Goal: Information Seeking & Learning: Learn about a topic

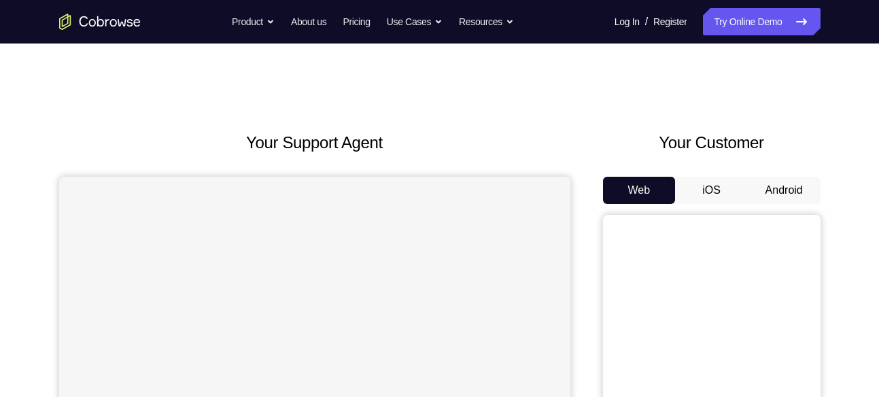
click at [770, 194] on button "Android" at bounding box center [784, 190] width 73 height 27
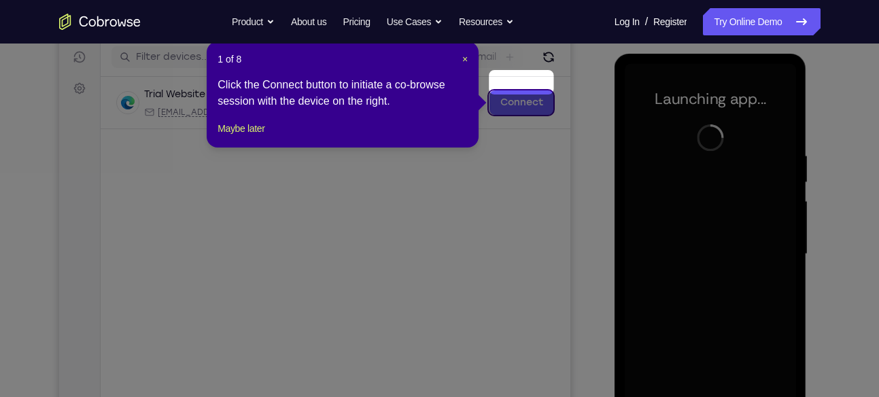
scroll to position [170, 0]
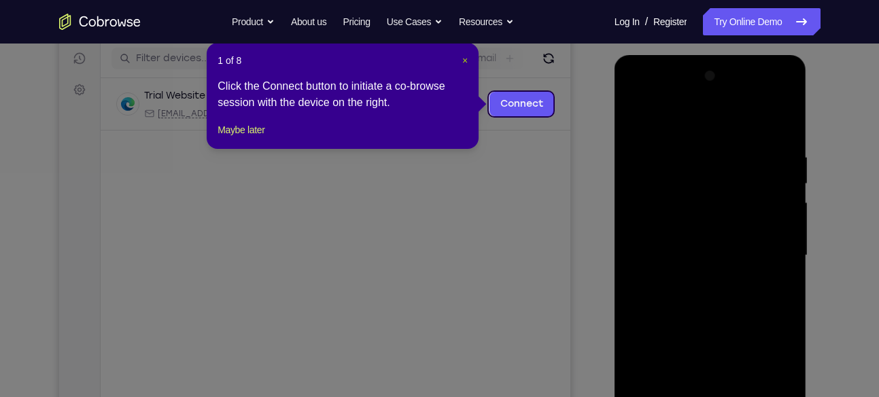
click at [464, 58] on span "×" at bounding box center [464, 60] width 5 height 11
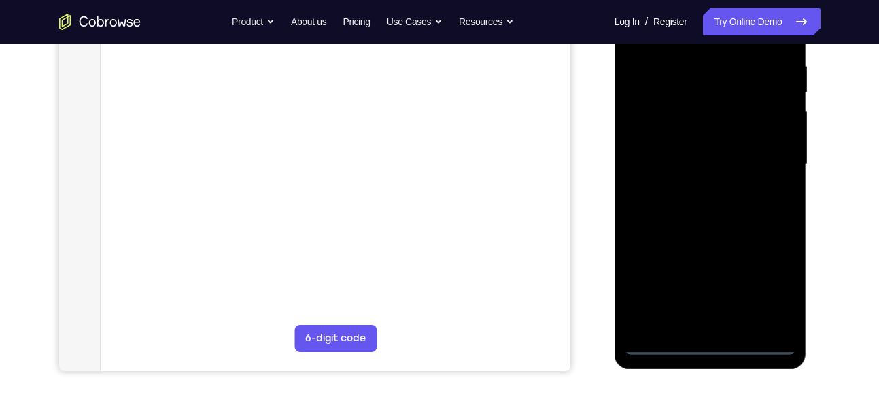
scroll to position [307, 0]
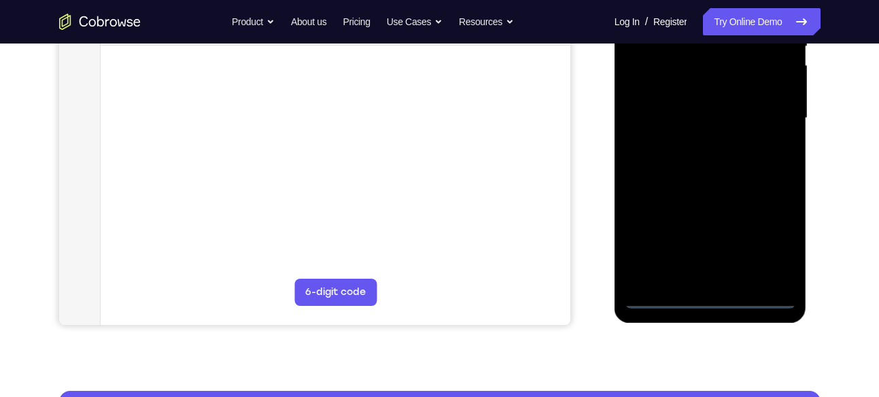
click at [710, 298] on div at bounding box center [710, 118] width 171 height 381
click at [771, 239] on div at bounding box center [710, 118] width 171 height 381
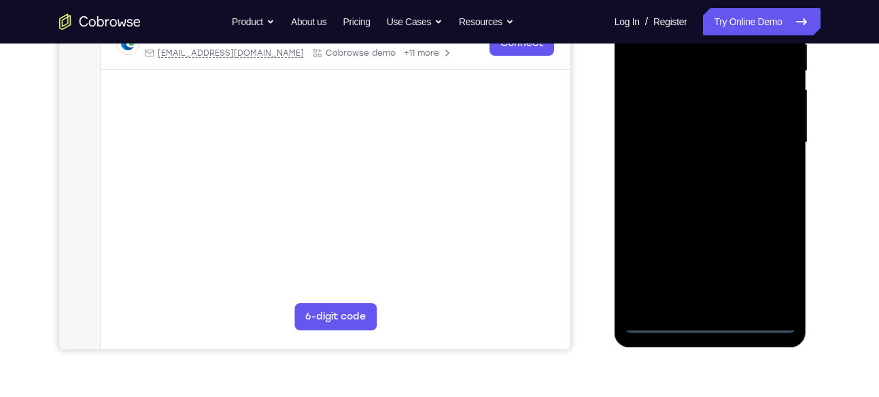
scroll to position [234, 0]
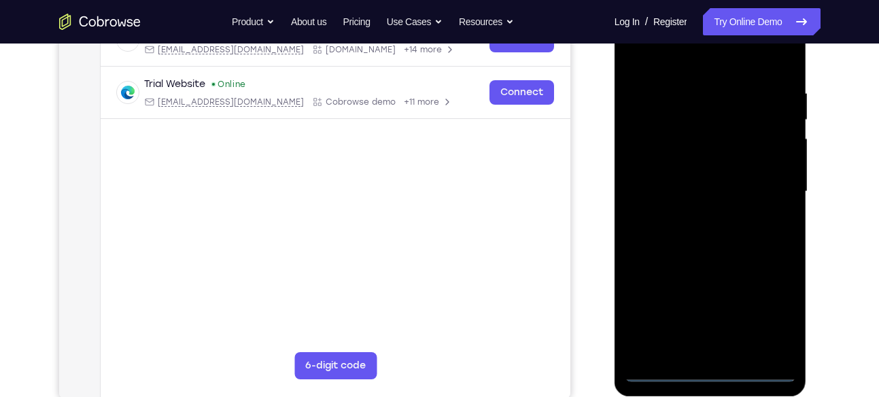
click at [695, 48] on div at bounding box center [710, 191] width 171 height 381
click at [646, 150] on div at bounding box center [710, 191] width 171 height 381
click at [709, 196] on div at bounding box center [710, 191] width 171 height 381
click at [704, 180] on div at bounding box center [710, 191] width 171 height 381
click at [692, 207] on div at bounding box center [710, 191] width 171 height 381
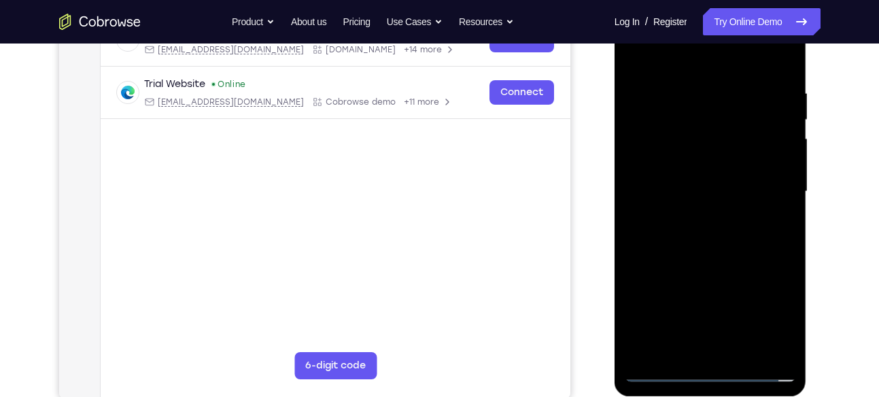
scroll to position [232, 0]
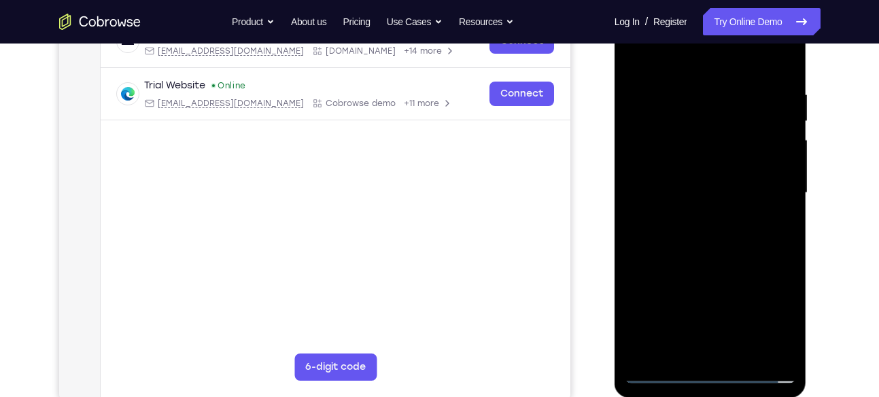
drag, startPoint x: 698, startPoint y: 251, endPoint x: 701, endPoint y: 182, distance: 69.4
click at [701, 182] on div at bounding box center [710, 193] width 171 height 381
click at [693, 350] on div at bounding box center [710, 193] width 171 height 381
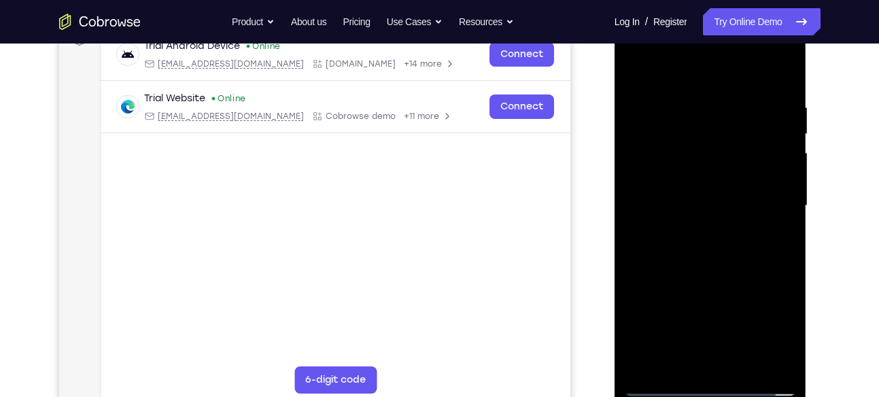
scroll to position [217, 0]
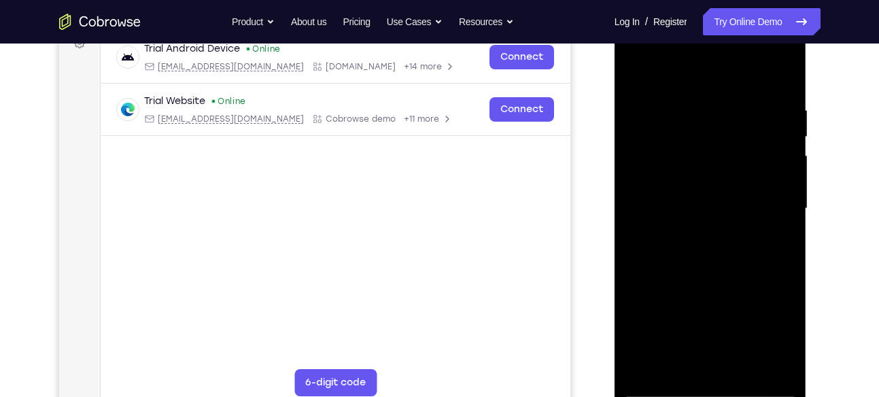
drag, startPoint x: 701, startPoint y: 283, endPoint x: 714, endPoint y: 143, distance: 141.3
click at [714, 143] on div at bounding box center [710, 208] width 171 height 381
drag, startPoint x: 704, startPoint y: 292, endPoint x: 699, endPoint y: 353, distance: 61.4
click at [699, 353] on div at bounding box center [710, 208] width 171 height 381
drag, startPoint x: 729, startPoint y: 190, endPoint x: 730, endPoint y: 282, distance: 91.8
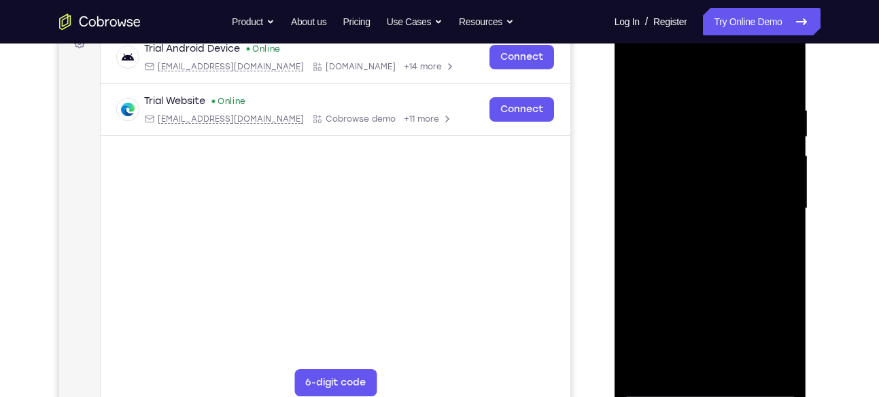
click at [730, 282] on div at bounding box center [710, 208] width 171 height 381
click at [712, 160] on div at bounding box center [710, 208] width 171 height 381
click at [660, 389] on div at bounding box center [710, 208] width 171 height 381
click at [755, 87] on div at bounding box center [710, 208] width 171 height 381
click at [633, 141] on div at bounding box center [710, 208] width 171 height 381
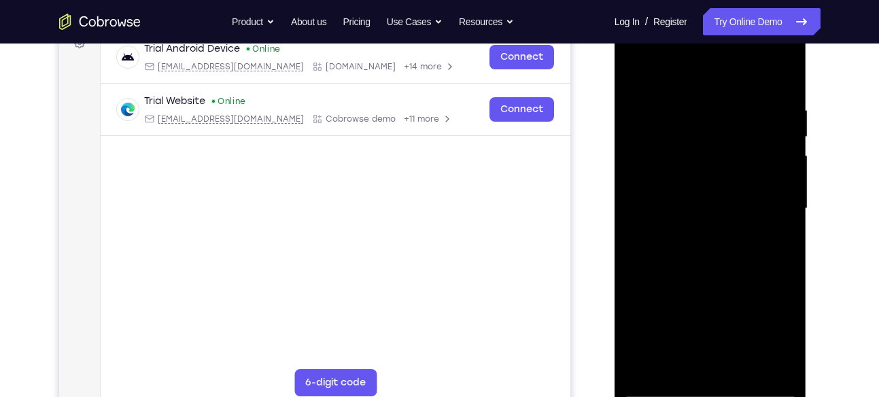
drag, startPoint x: 707, startPoint y: 298, endPoint x: 729, endPoint y: 185, distance: 115.0
click at [729, 185] on div at bounding box center [710, 208] width 171 height 381
click at [661, 387] on div at bounding box center [710, 208] width 171 height 381
click at [784, 50] on div at bounding box center [710, 208] width 171 height 381
click at [720, 303] on div at bounding box center [710, 208] width 171 height 381
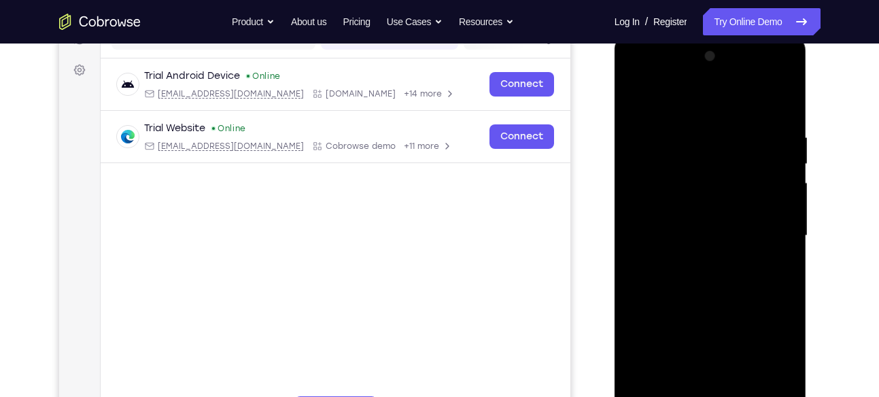
scroll to position [167, 0]
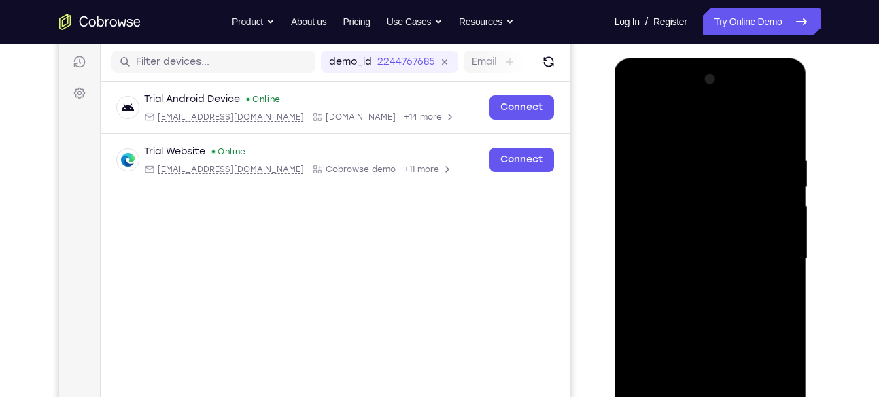
click at [729, 279] on div at bounding box center [710, 259] width 171 height 381
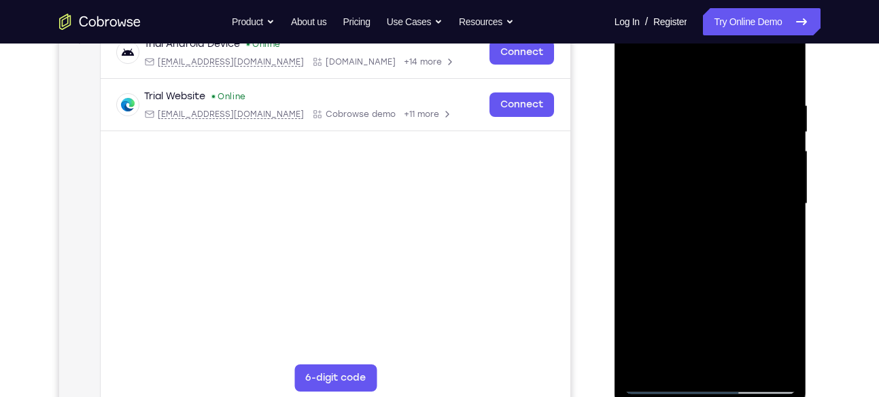
scroll to position [226, 0]
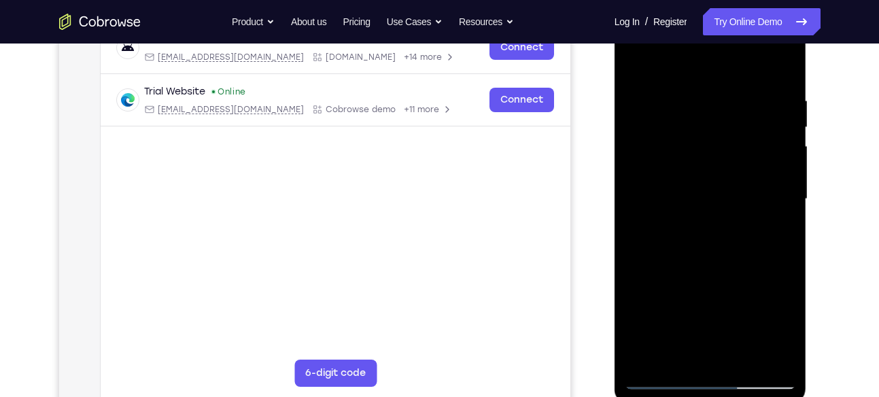
click at [658, 382] on div at bounding box center [710, 199] width 171 height 381
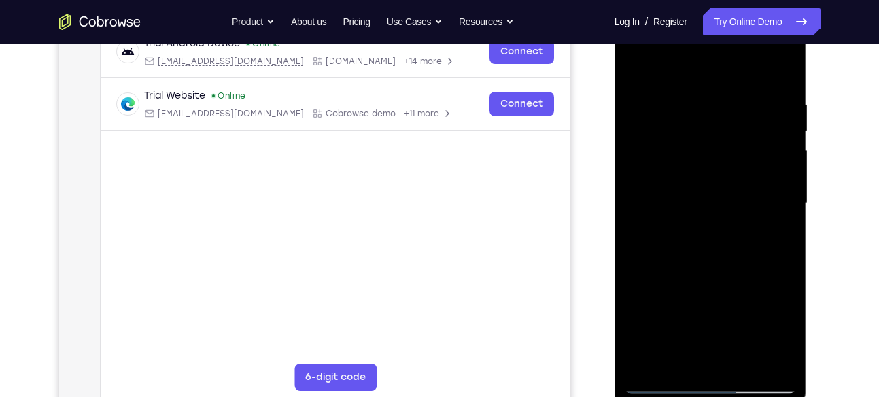
click at [786, 46] on div at bounding box center [710, 203] width 171 height 381
click at [726, 301] on div at bounding box center [710, 203] width 171 height 381
click at [772, 62] on div at bounding box center [710, 203] width 171 height 381
click at [739, 147] on div at bounding box center [710, 203] width 171 height 381
click at [760, 94] on div at bounding box center [710, 203] width 171 height 381
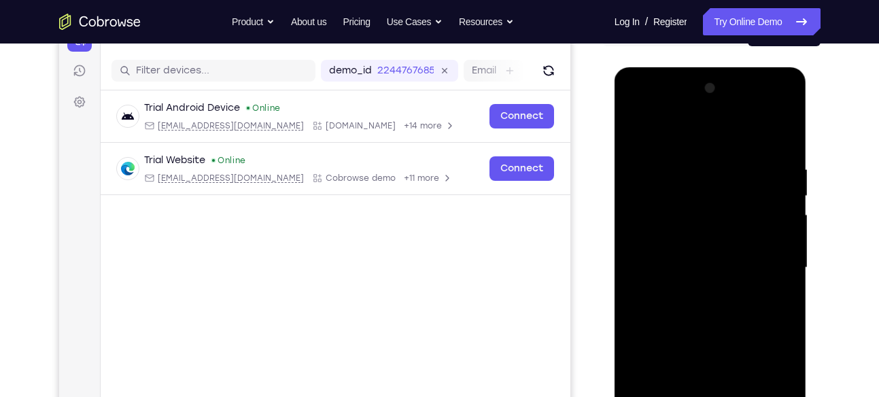
scroll to position [147, 0]
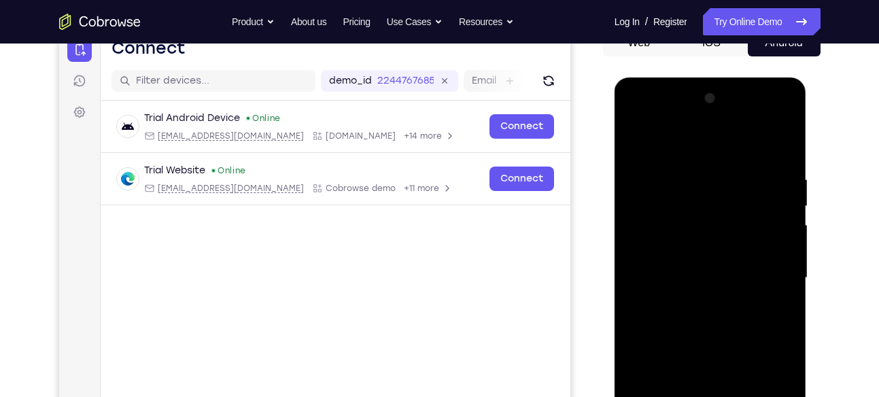
click at [780, 118] on div at bounding box center [710, 278] width 171 height 381
click at [785, 118] on div at bounding box center [710, 278] width 171 height 381
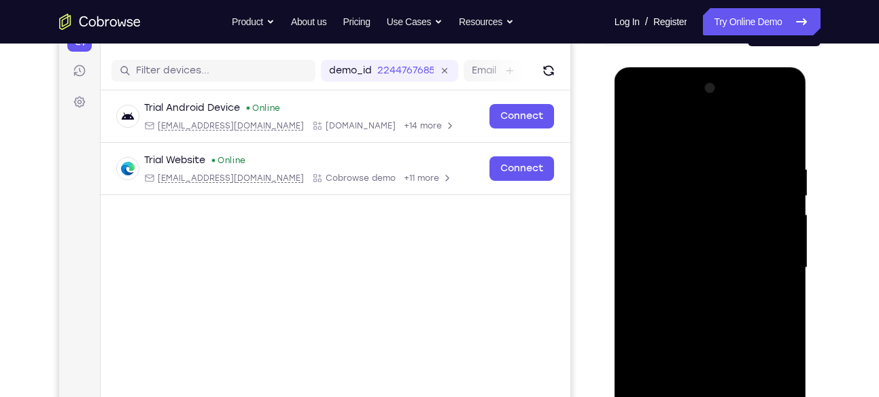
scroll to position [148, 0]
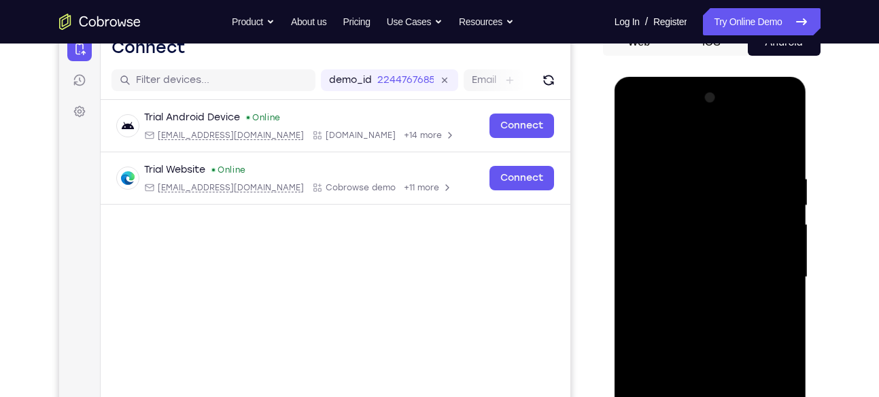
click at [739, 372] on div at bounding box center [710, 277] width 171 height 381
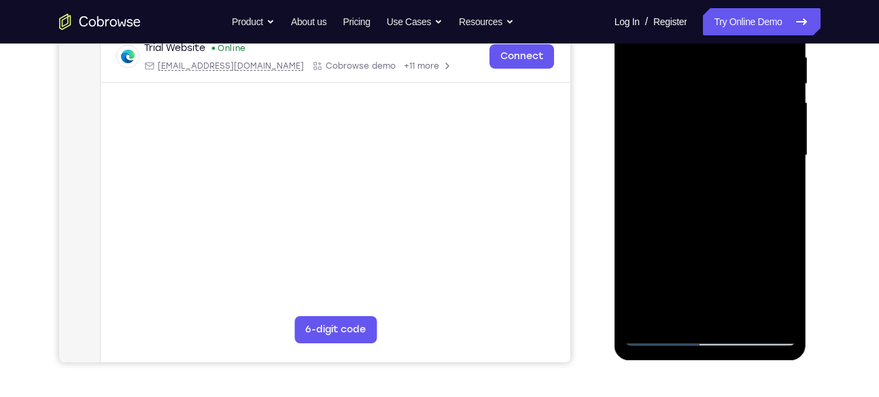
scroll to position [266, 0]
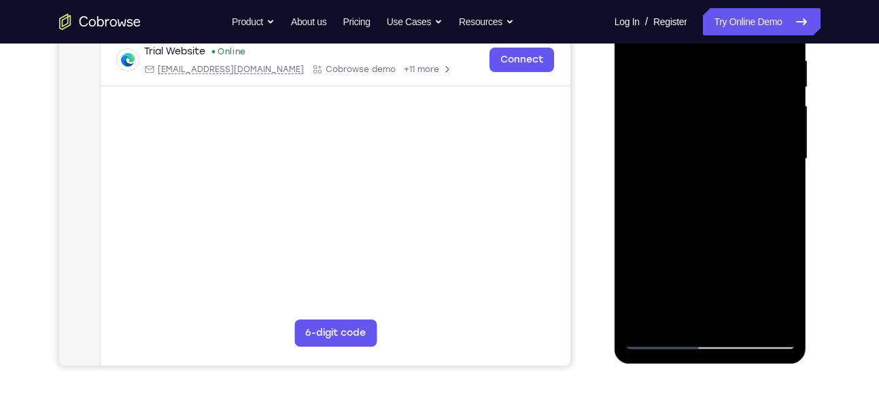
drag, startPoint x: 723, startPoint y: 224, endPoint x: 727, endPoint y: 142, distance: 81.7
click at [727, 142] on div at bounding box center [710, 159] width 171 height 381
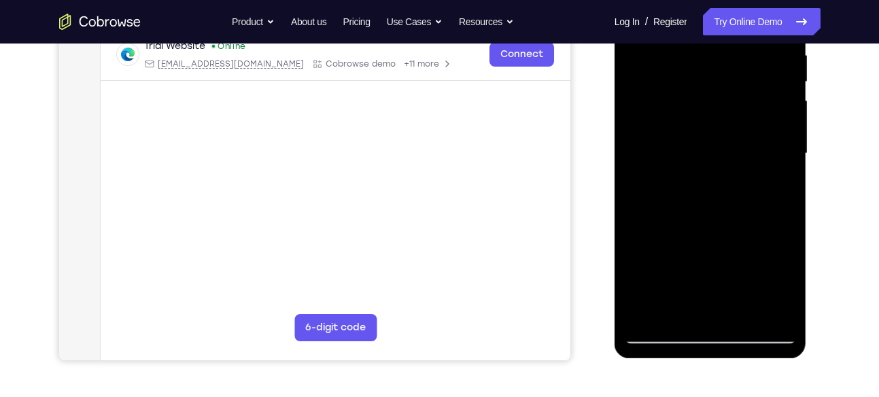
scroll to position [273, 0]
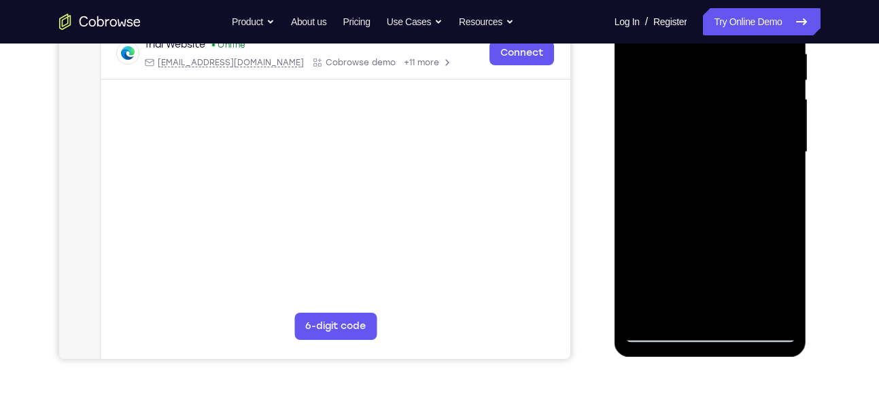
drag, startPoint x: 735, startPoint y: 265, endPoint x: 741, endPoint y: 65, distance: 199.9
click at [741, 65] on div at bounding box center [710, 152] width 171 height 381
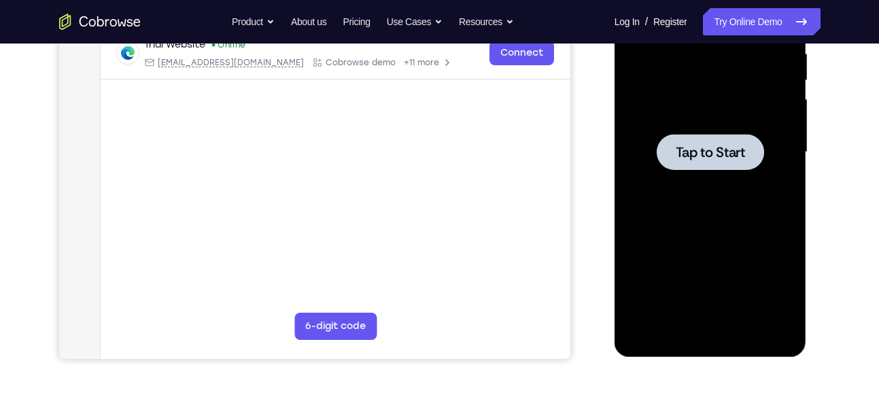
click at [730, 161] on div at bounding box center [710, 152] width 107 height 36
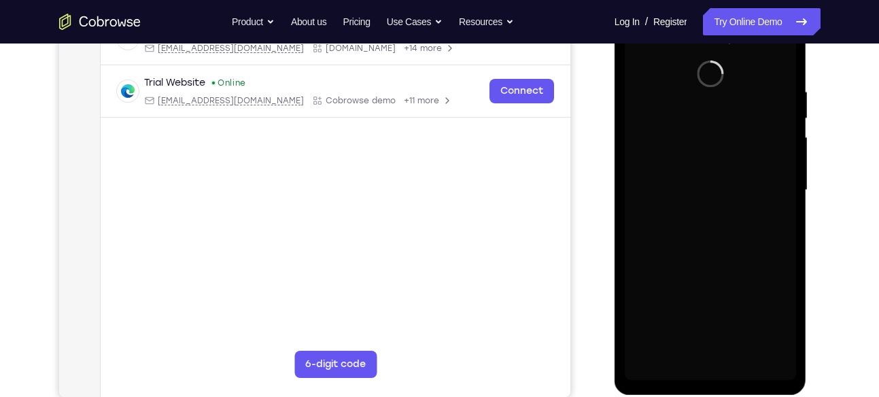
scroll to position [234, 0]
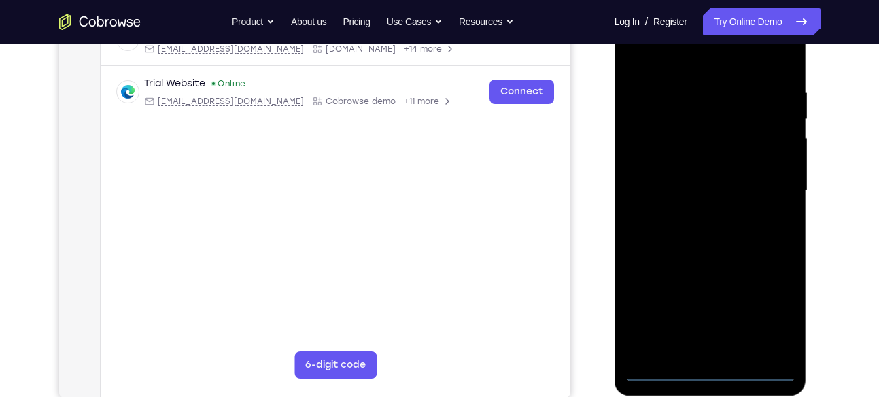
click at [713, 370] on div at bounding box center [710, 191] width 171 height 381
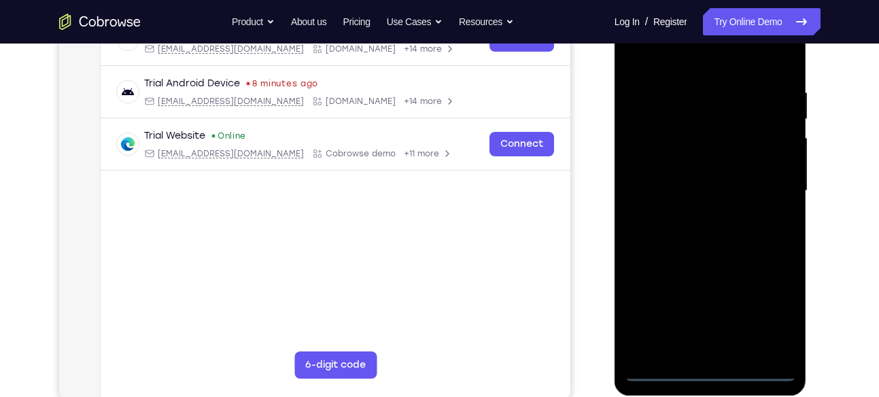
click at [771, 307] on div at bounding box center [710, 191] width 171 height 381
click at [696, 62] on div at bounding box center [710, 191] width 171 height 381
click at [658, 150] on div at bounding box center [710, 191] width 171 height 381
click at [708, 186] on div at bounding box center [710, 191] width 171 height 381
click at [703, 177] on div at bounding box center [710, 191] width 171 height 381
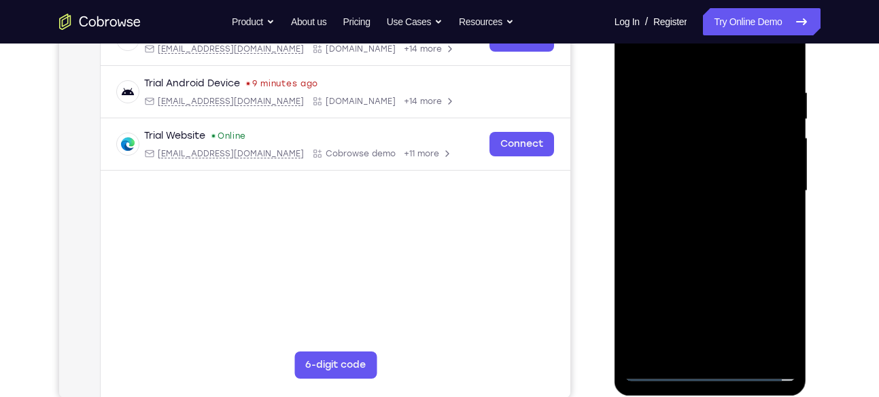
click at [703, 205] on div at bounding box center [710, 191] width 171 height 381
drag, startPoint x: 714, startPoint y: 249, endPoint x: 701, endPoint y: 138, distance: 111.5
click at [701, 138] on div at bounding box center [710, 191] width 171 height 381
click at [706, 340] on div at bounding box center [710, 191] width 171 height 381
click at [752, 251] on div at bounding box center [710, 191] width 171 height 381
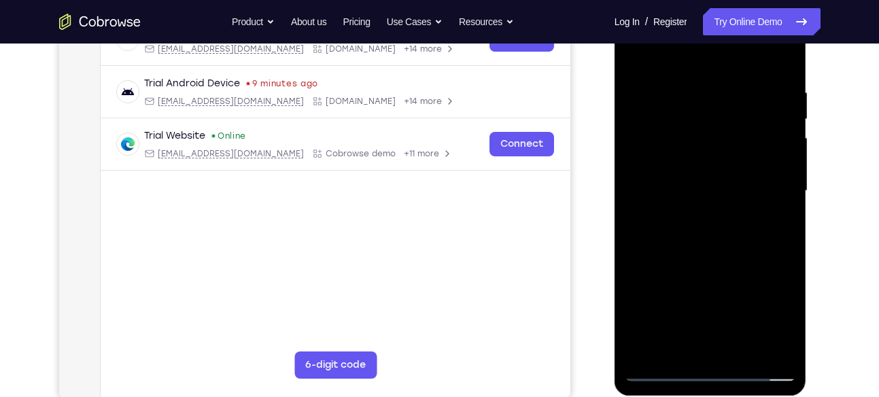
click at [671, 69] on div at bounding box center [710, 191] width 171 height 381
click at [639, 54] on div at bounding box center [710, 191] width 171 height 381
drag, startPoint x: 739, startPoint y: 288, endPoint x: 736, endPoint y: 181, distance: 107.4
click at [736, 181] on div at bounding box center [710, 191] width 171 height 381
drag, startPoint x: 739, startPoint y: 297, endPoint x: 737, endPoint y: 128, distance: 168.6
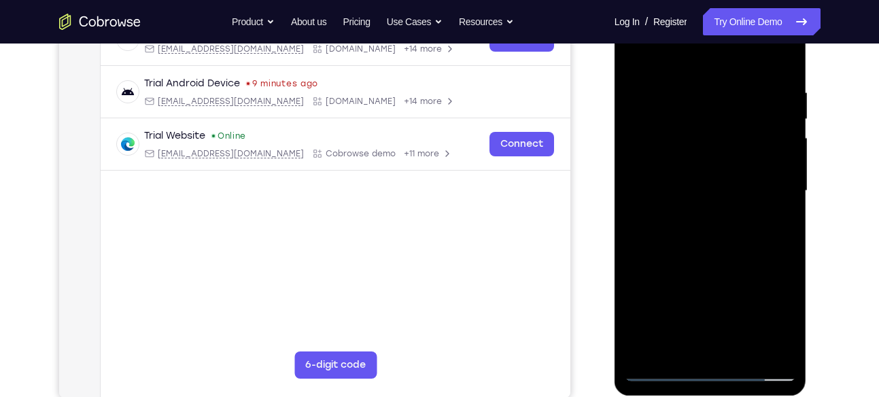
click at [737, 128] on div at bounding box center [710, 191] width 171 height 381
click at [693, 69] on div at bounding box center [710, 191] width 171 height 381
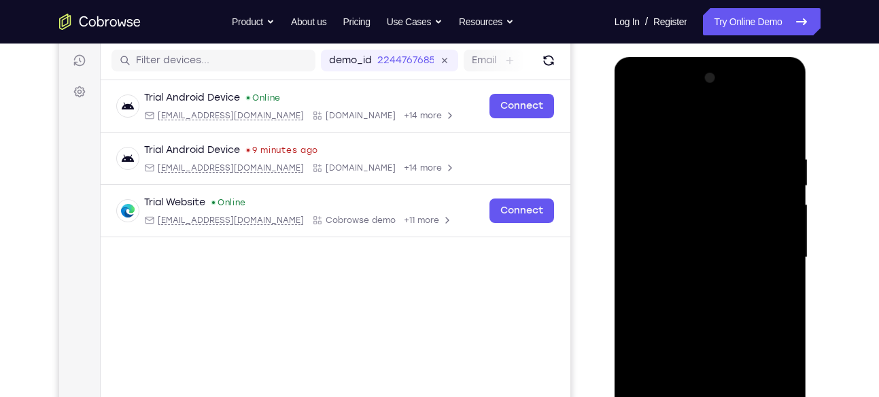
scroll to position [166, 0]
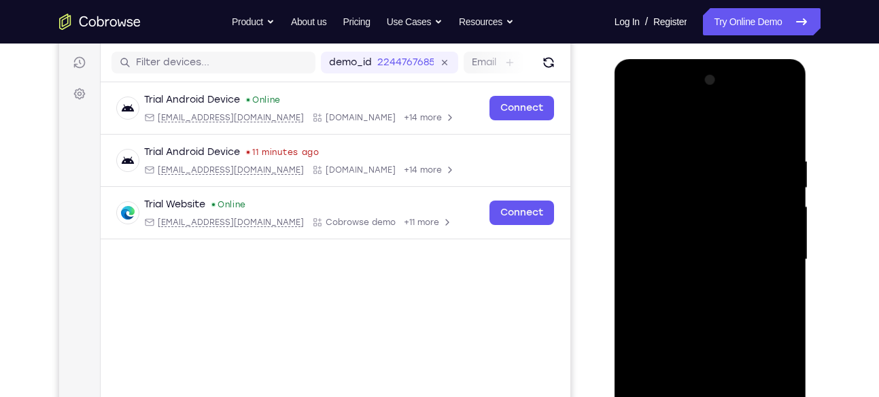
click at [632, 100] on div at bounding box center [710, 259] width 171 height 381
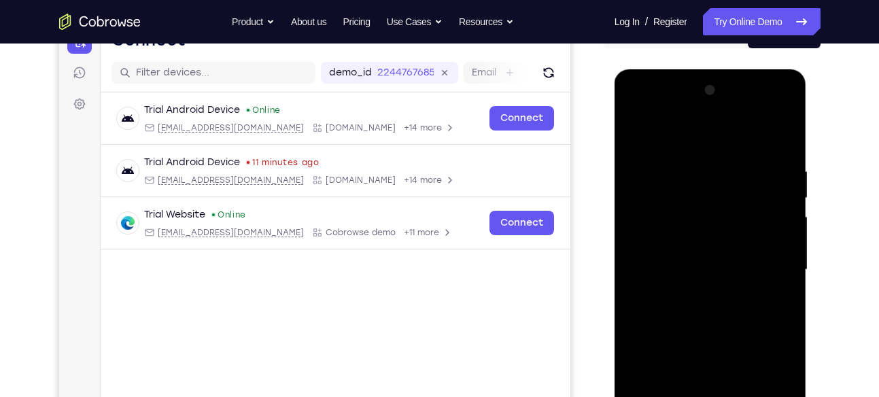
scroll to position [141, 0]
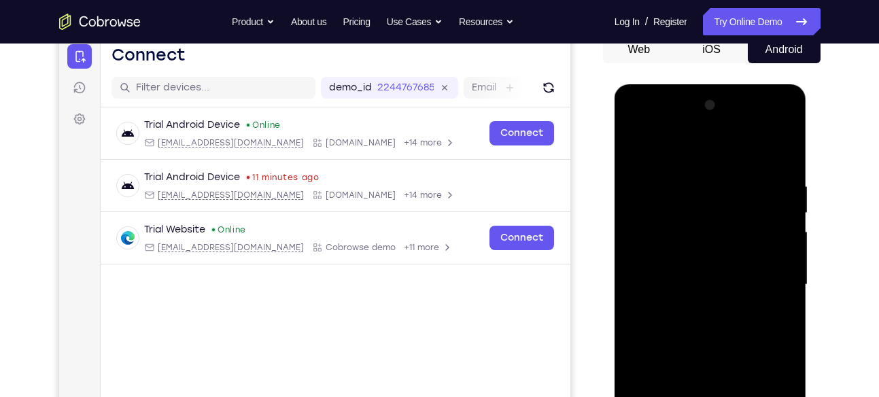
click at [769, 272] on div at bounding box center [710, 284] width 171 height 381
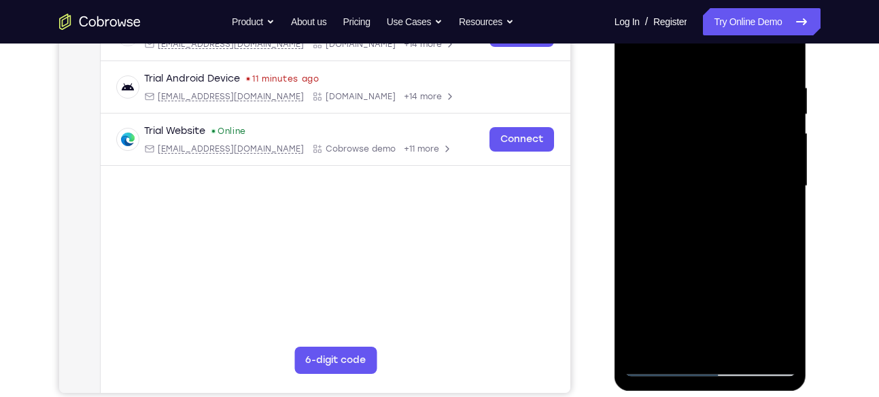
scroll to position [255, 0]
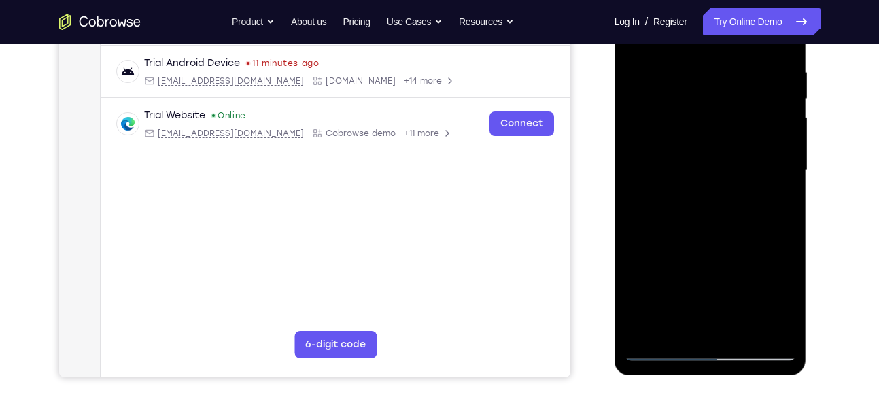
click at [699, 194] on div at bounding box center [710, 170] width 171 height 381
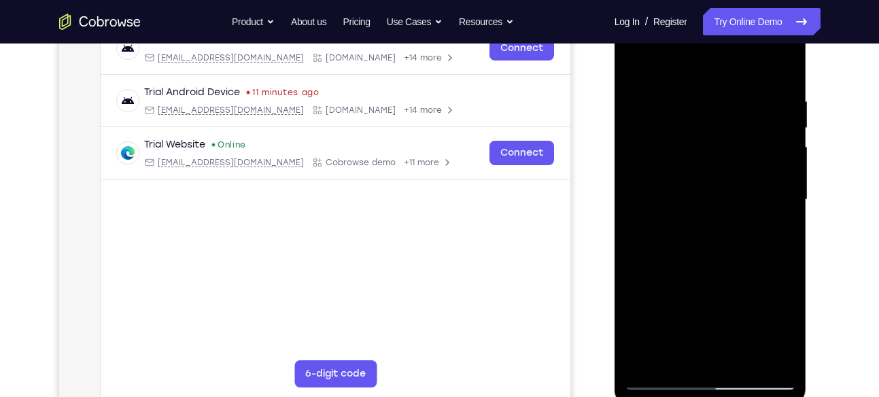
scroll to position [219, 0]
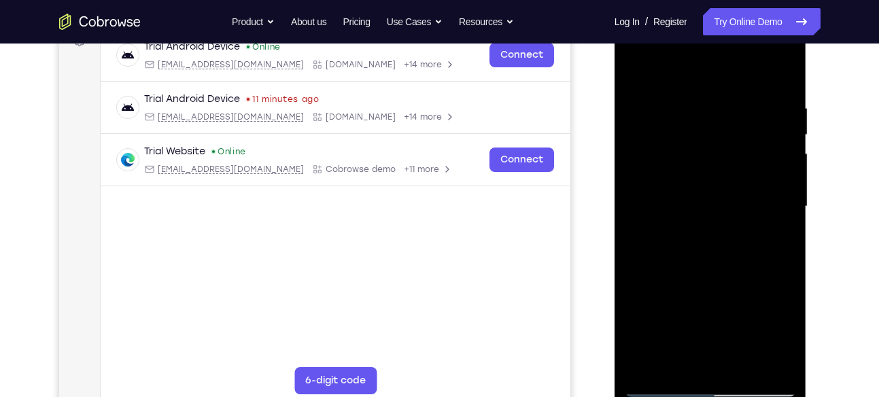
click at [701, 275] on div at bounding box center [710, 206] width 171 height 381
click at [683, 191] on div at bounding box center [710, 206] width 171 height 381
click at [701, 166] on div at bounding box center [710, 206] width 171 height 381
click at [697, 137] on div at bounding box center [710, 206] width 171 height 381
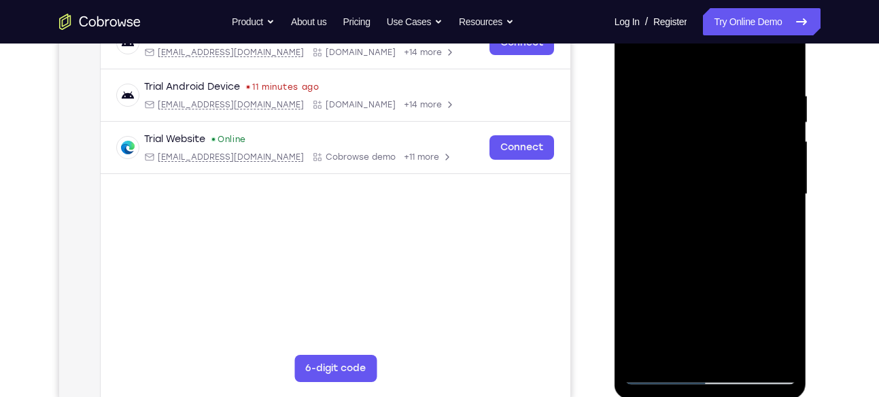
scroll to position [232, 0]
click at [709, 132] on div at bounding box center [710, 193] width 171 height 381
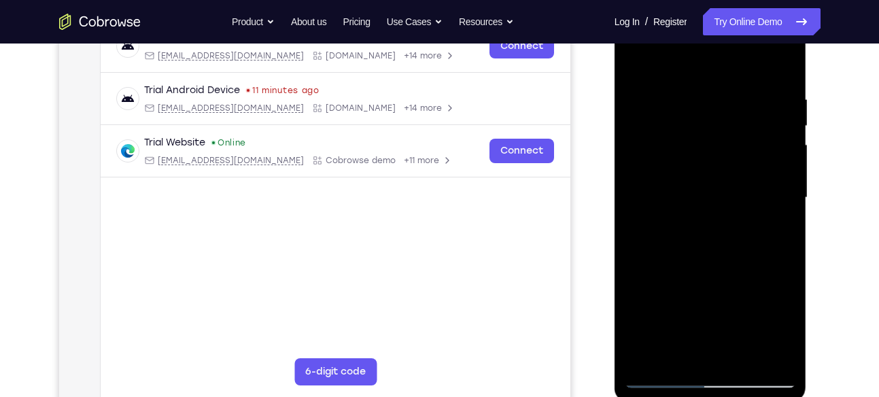
scroll to position [220, 0]
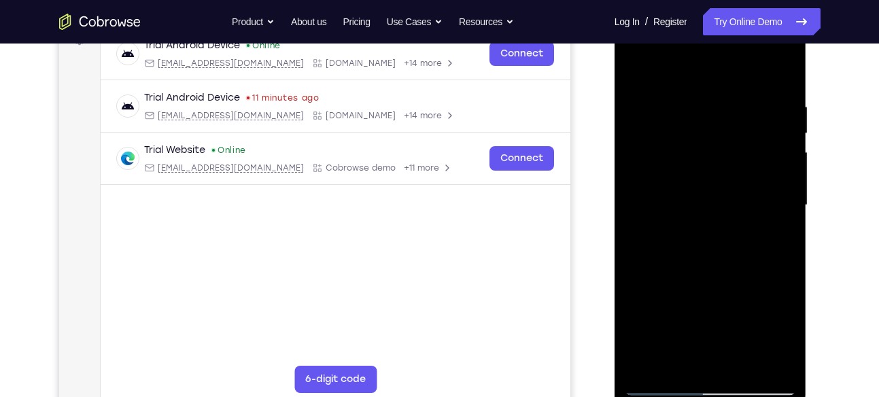
click at [715, 239] on div at bounding box center [710, 205] width 171 height 381
click at [683, 153] on div at bounding box center [710, 205] width 171 height 381
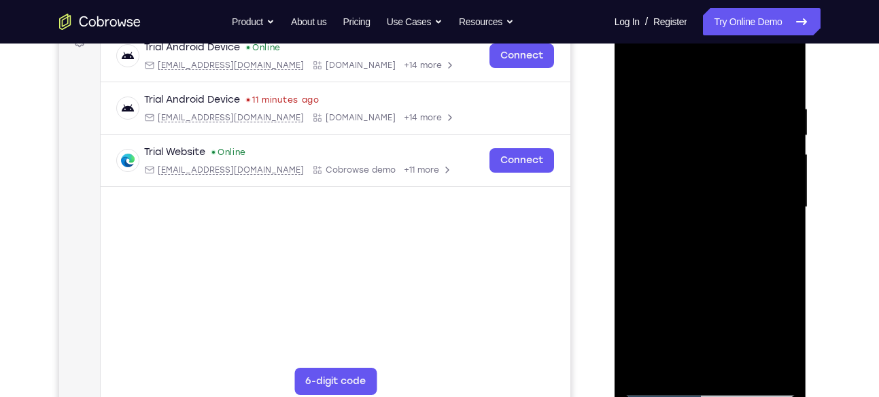
scroll to position [219, 0]
click at [677, 139] on div at bounding box center [710, 206] width 171 height 381
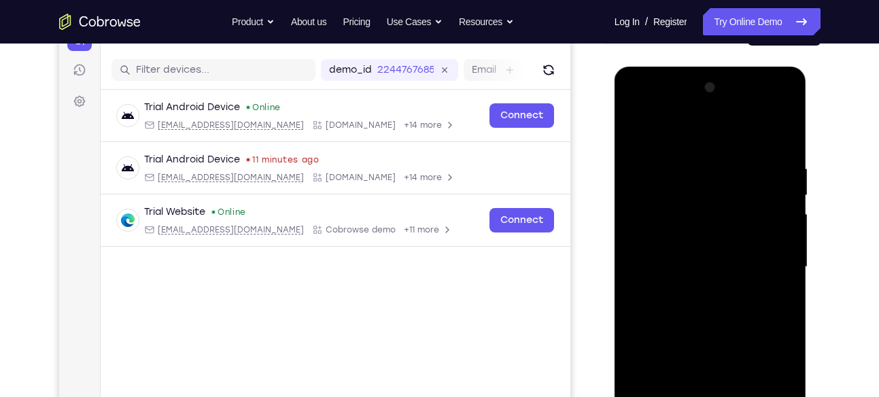
scroll to position [139, 0]
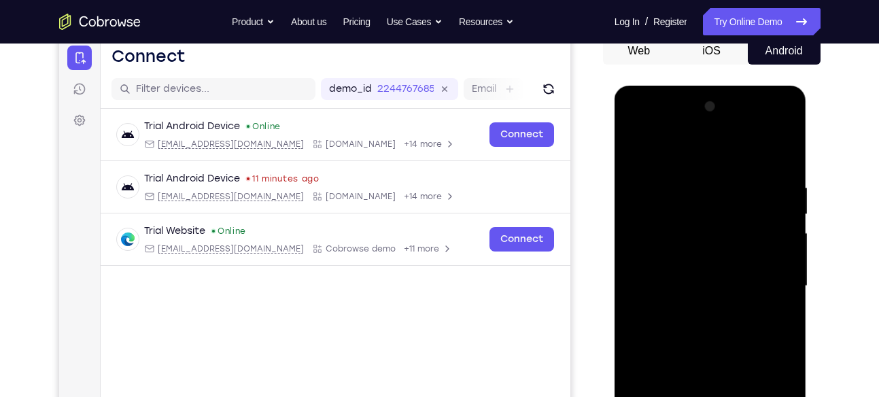
click at [636, 126] on div at bounding box center [710, 286] width 171 height 381
click at [654, 251] on div at bounding box center [710, 286] width 171 height 381
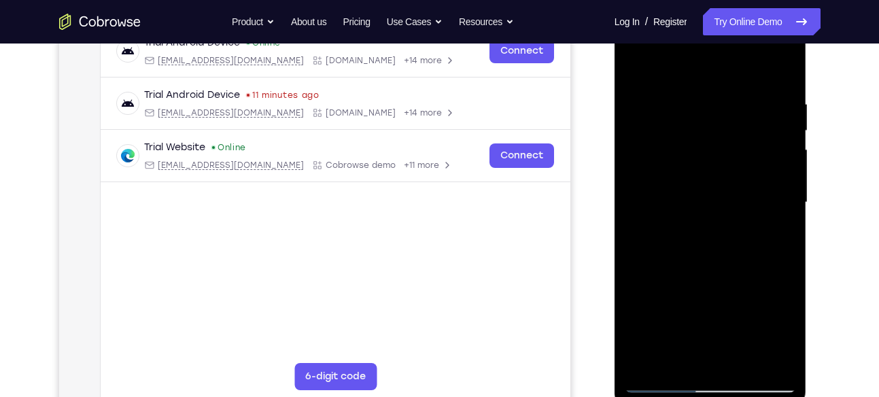
scroll to position [222, 0]
click at [744, 255] on div at bounding box center [710, 203] width 171 height 381
drag, startPoint x: 724, startPoint y: 324, endPoint x: 724, endPoint y: 295, distance: 29.2
click at [724, 295] on div at bounding box center [710, 203] width 171 height 381
click at [635, 95] on div at bounding box center [710, 203] width 171 height 381
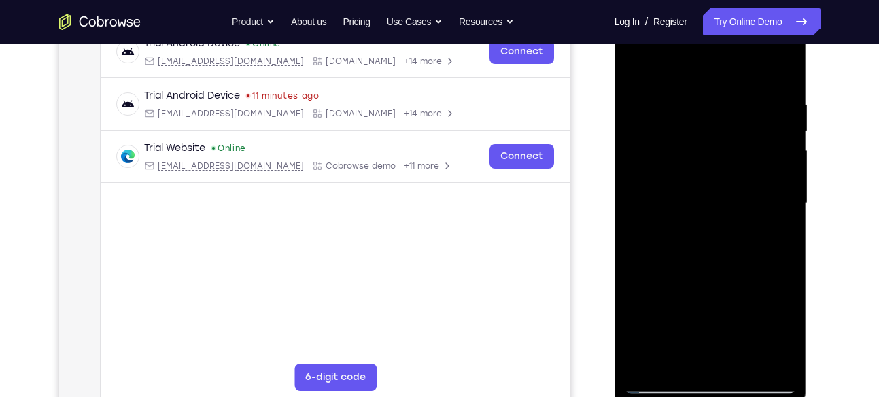
click at [648, 83] on div at bounding box center [710, 203] width 171 height 381
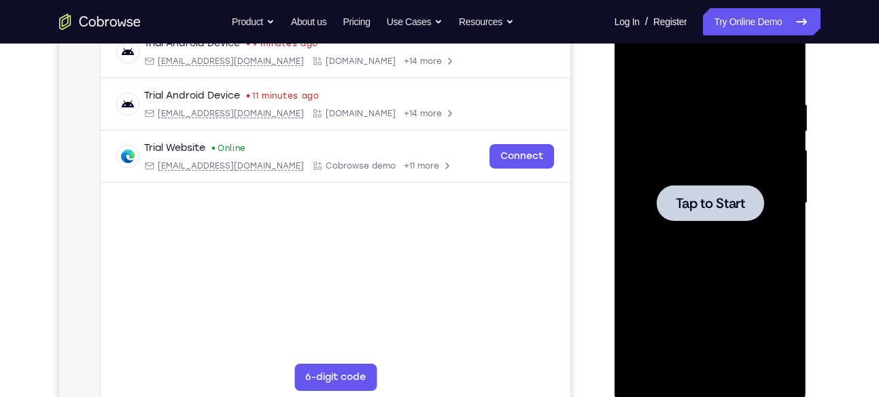
click at [705, 202] on span "Tap to Start" at bounding box center [710, 203] width 69 height 14
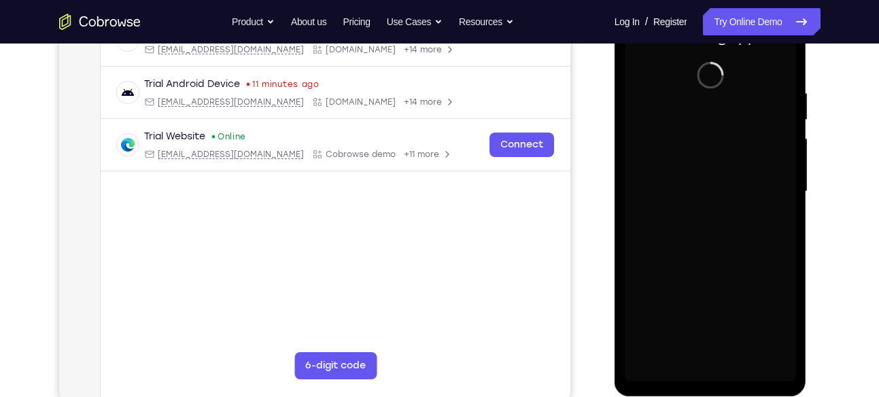
scroll to position [237, 0]
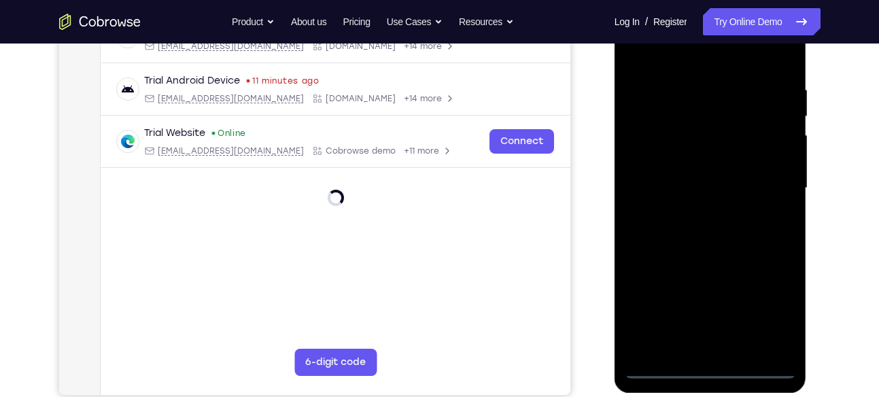
click at [712, 368] on div at bounding box center [710, 188] width 171 height 381
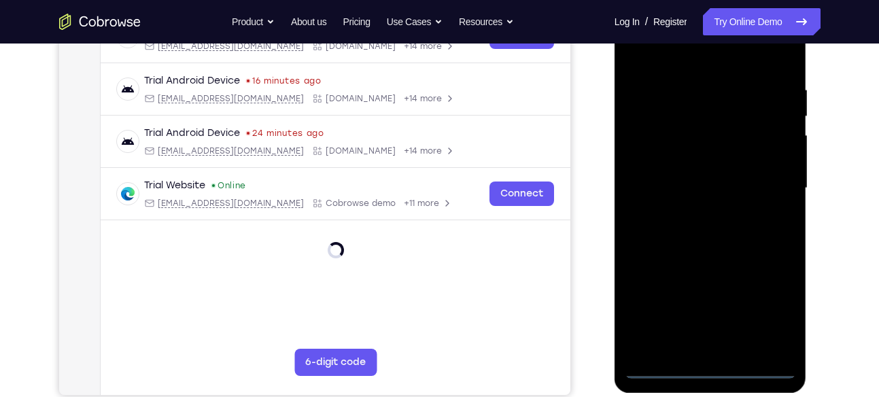
click at [764, 312] on div at bounding box center [710, 188] width 171 height 381
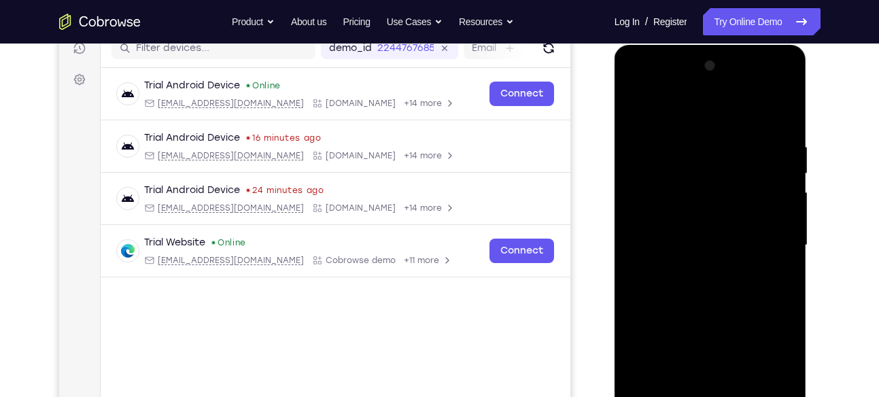
scroll to position [179, 0]
click at [703, 116] on div at bounding box center [710, 246] width 171 height 381
click at [656, 209] on div at bounding box center [710, 246] width 171 height 381
click at [690, 244] on div at bounding box center [710, 246] width 171 height 381
click at [695, 238] on div at bounding box center [710, 246] width 171 height 381
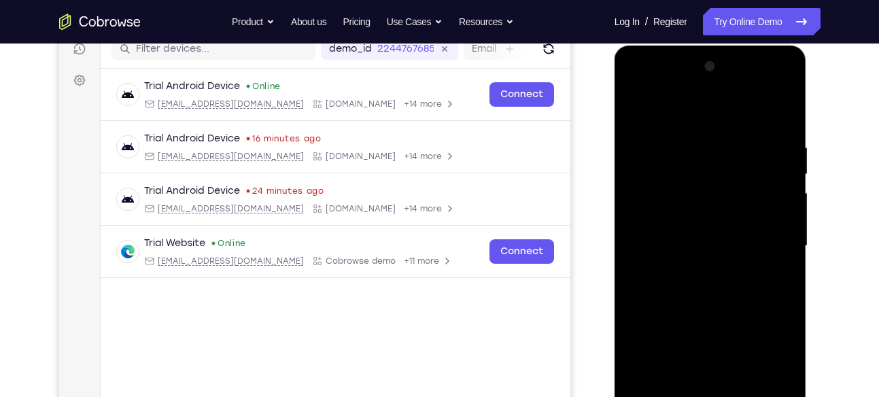
click at [695, 259] on div at bounding box center [710, 246] width 171 height 381
drag, startPoint x: 698, startPoint y: 299, endPoint x: 695, endPoint y: 192, distance: 106.7
click at [695, 192] on div at bounding box center [710, 246] width 171 height 381
click at [697, 391] on div at bounding box center [710, 246] width 171 height 381
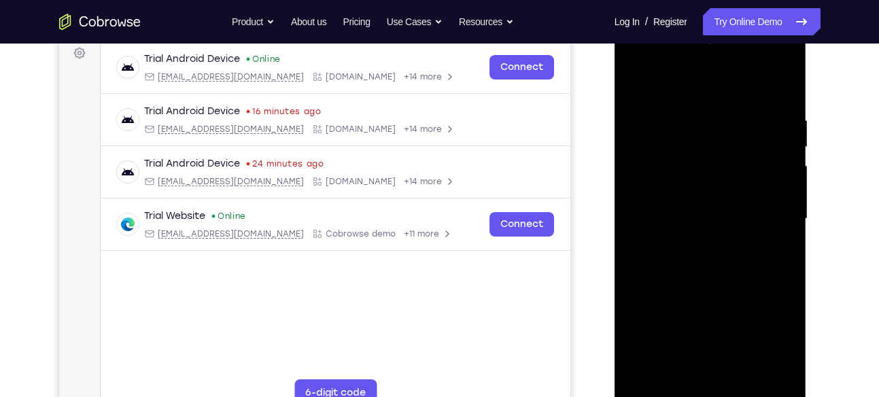
scroll to position [209, 0]
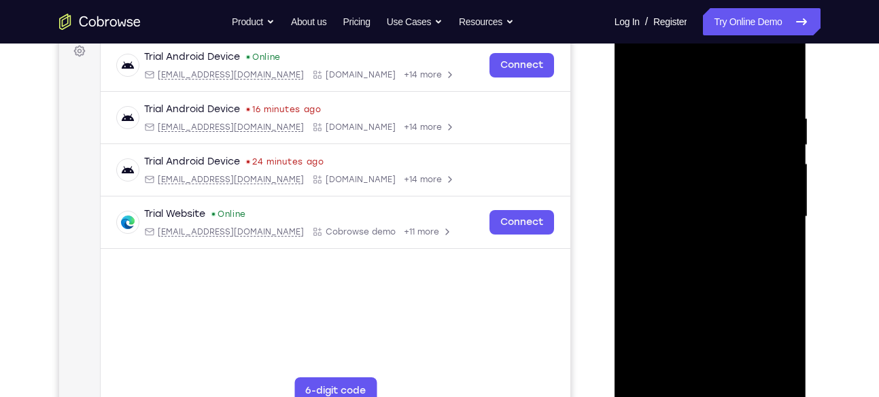
click at [755, 99] on div at bounding box center [710, 217] width 171 height 381
click at [724, 152] on div at bounding box center [710, 217] width 171 height 381
drag, startPoint x: 730, startPoint y: 173, endPoint x: 730, endPoint y: 326, distance: 152.2
click at [730, 326] on div at bounding box center [710, 217] width 171 height 381
click at [663, 394] on div at bounding box center [710, 217] width 171 height 381
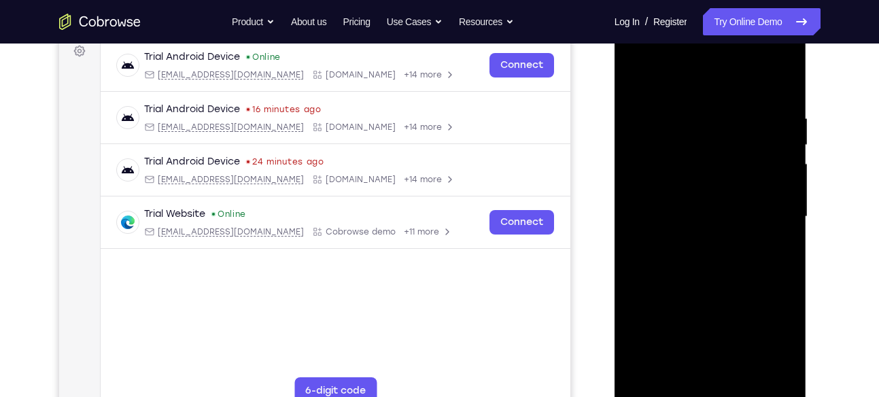
click at [640, 75] on div at bounding box center [710, 217] width 171 height 381
drag, startPoint x: 750, startPoint y: 321, endPoint x: 742, endPoint y: 167, distance: 154.5
click at [742, 167] on div at bounding box center [710, 217] width 171 height 381
drag, startPoint x: 734, startPoint y: 287, endPoint x: 735, endPoint y: 94, distance: 192.3
click at [735, 94] on div at bounding box center [710, 217] width 171 height 381
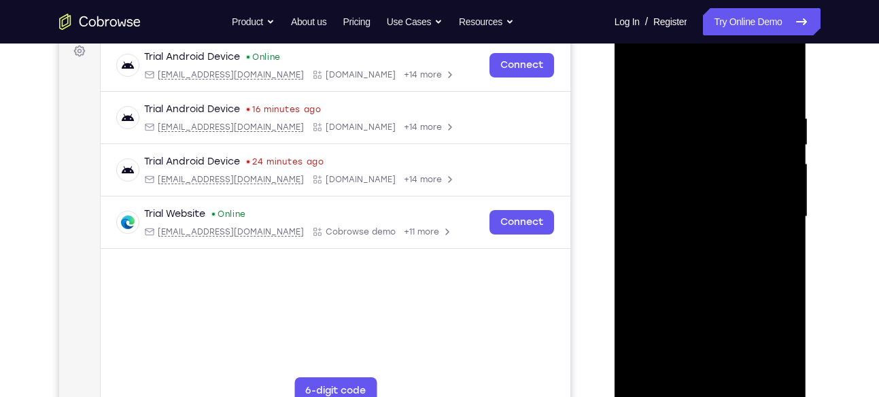
click at [661, 394] on div at bounding box center [710, 217] width 171 height 381
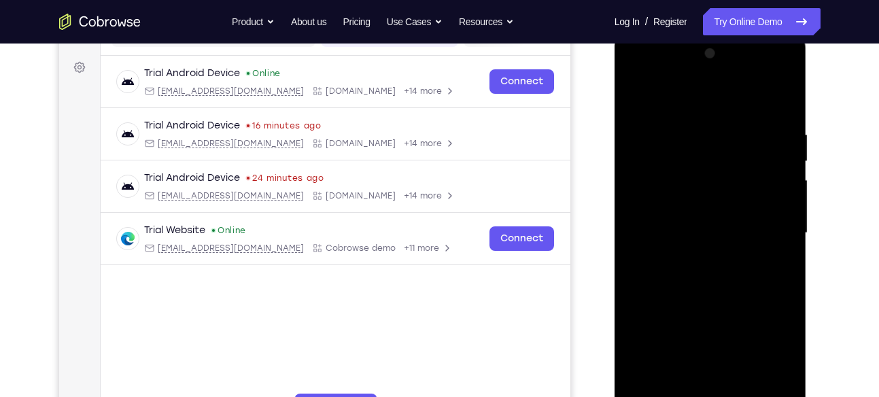
scroll to position [192, 0]
drag, startPoint x: 695, startPoint y: 346, endPoint x: 697, endPoint y: 245, distance: 101.3
click at [697, 245] on div at bounding box center [710, 233] width 171 height 381
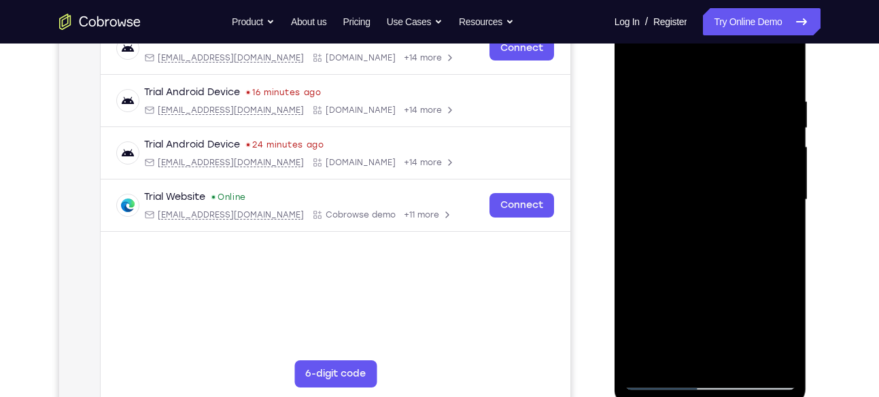
scroll to position [236, 0]
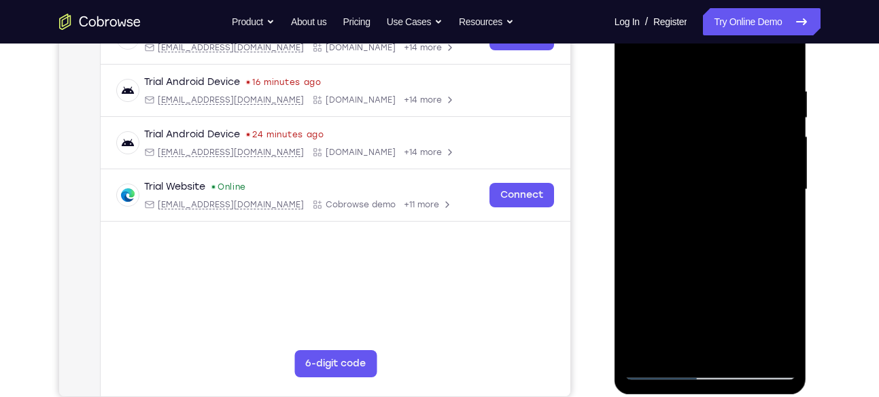
click at [709, 342] on div at bounding box center [710, 189] width 171 height 381
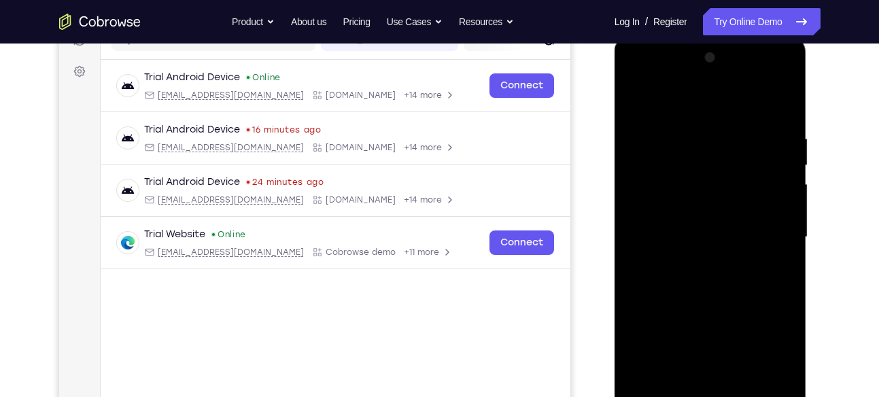
scroll to position [175, 0]
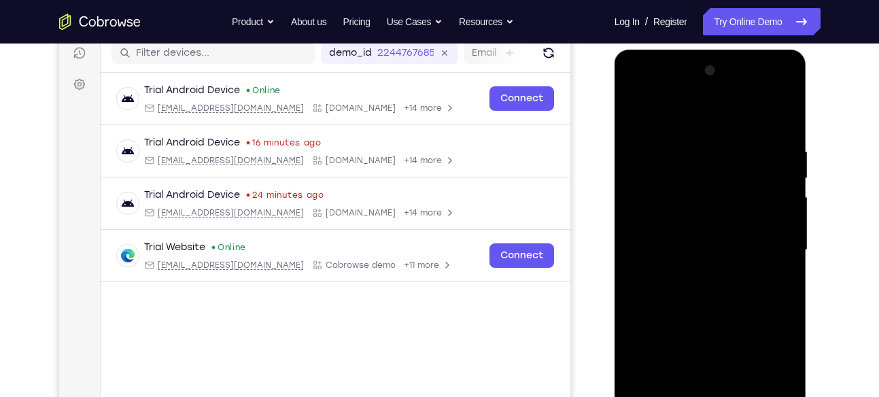
click at [729, 256] on div at bounding box center [710, 250] width 171 height 381
click at [743, 216] on div at bounding box center [710, 250] width 171 height 381
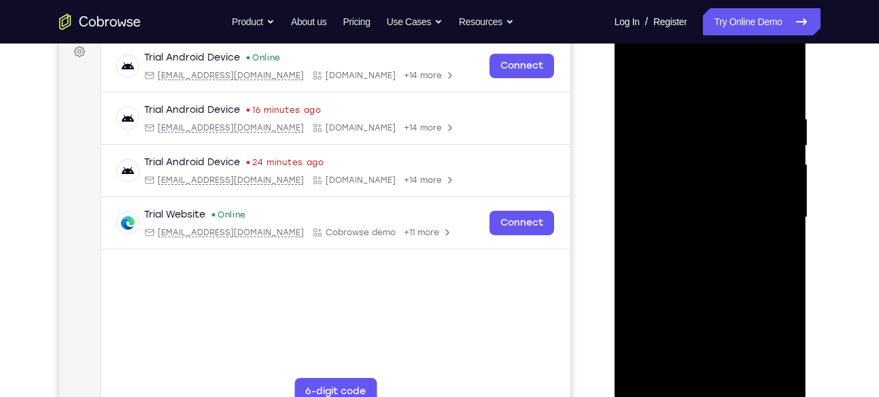
scroll to position [210, 0]
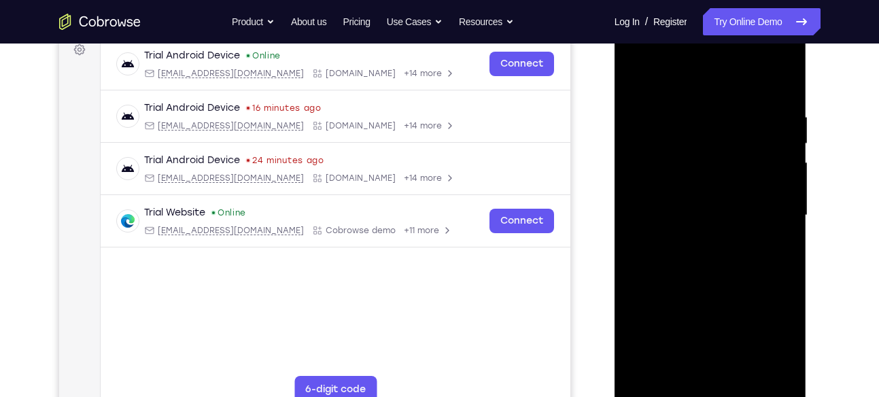
click at [787, 86] on div at bounding box center [710, 215] width 171 height 381
drag, startPoint x: 793, startPoint y: 186, endPoint x: 690, endPoint y: 186, distance: 103.3
click at [690, 186] on div at bounding box center [710, 215] width 171 height 381
drag, startPoint x: 788, startPoint y: 194, endPoint x: 665, endPoint y: 196, distance: 123.0
click at [665, 196] on div at bounding box center [710, 215] width 171 height 381
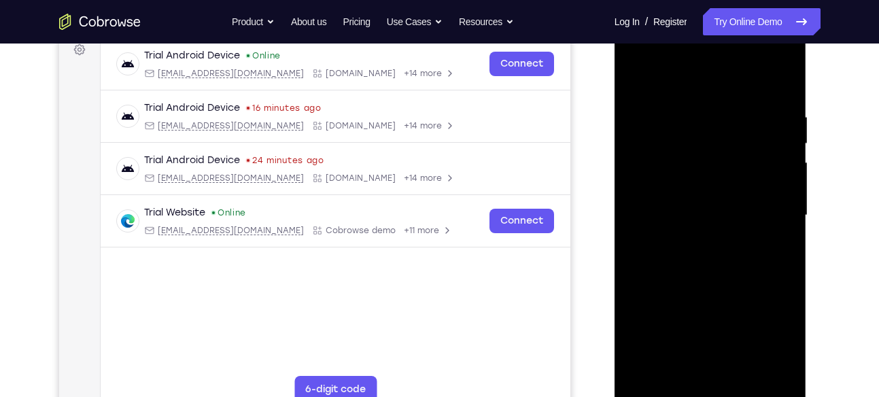
drag, startPoint x: 774, startPoint y: 190, endPoint x: 654, endPoint y: 190, distance: 120.3
click at [654, 190] on div at bounding box center [710, 215] width 171 height 381
drag, startPoint x: 784, startPoint y: 183, endPoint x: 642, endPoint y: 203, distance: 143.4
click at [642, 203] on div at bounding box center [710, 215] width 171 height 381
click at [767, 75] on div at bounding box center [710, 215] width 171 height 381
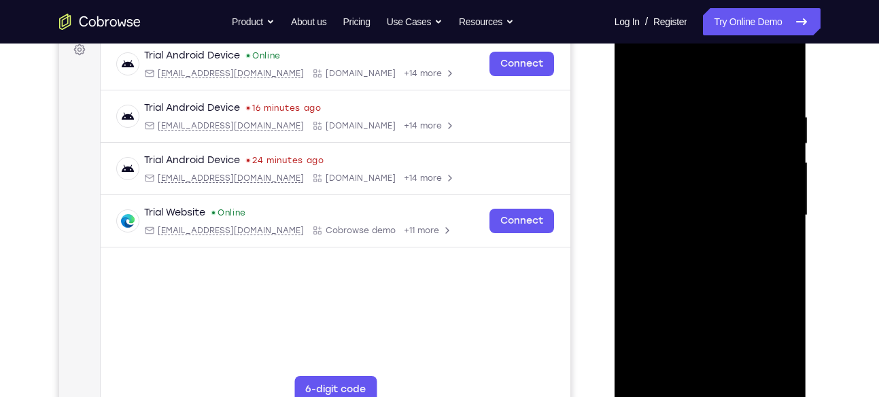
click at [661, 388] on div at bounding box center [710, 215] width 171 height 381
click at [635, 80] on div at bounding box center [710, 215] width 171 height 381
click at [633, 57] on div at bounding box center [710, 215] width 171 height 381
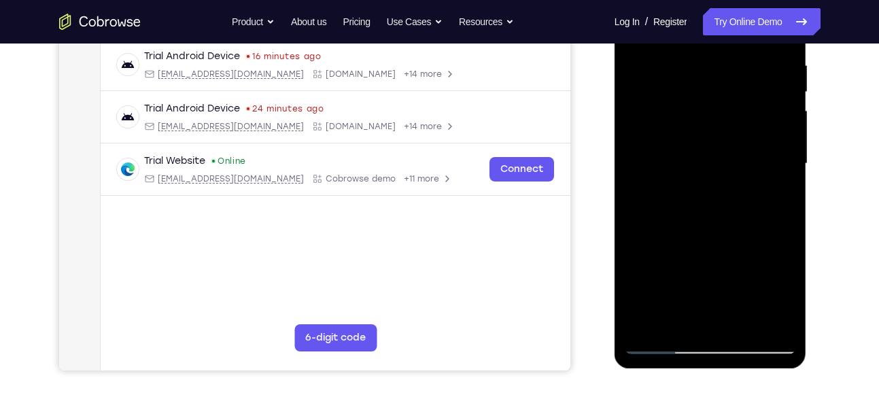
scroll to position [273, 0]
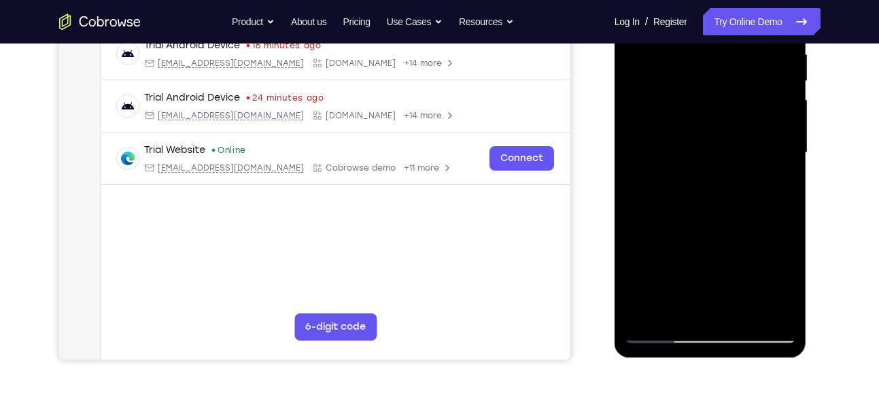
click at [772, 147] on div at bounding box center [710, 153] width 171 height 381
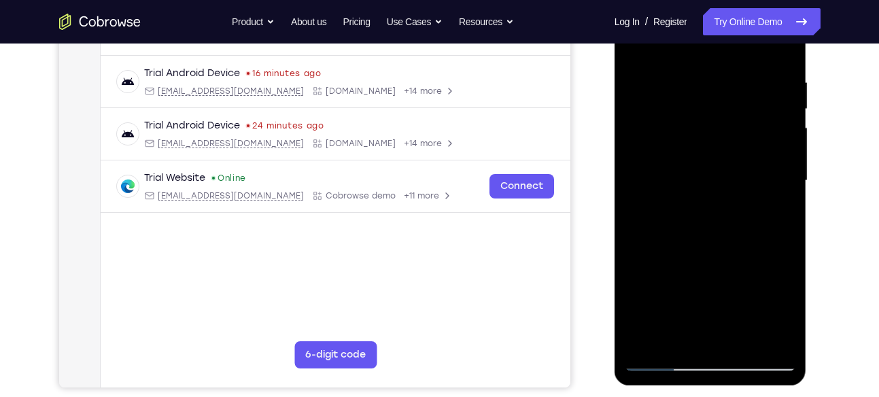
scroll to position [243, 0]
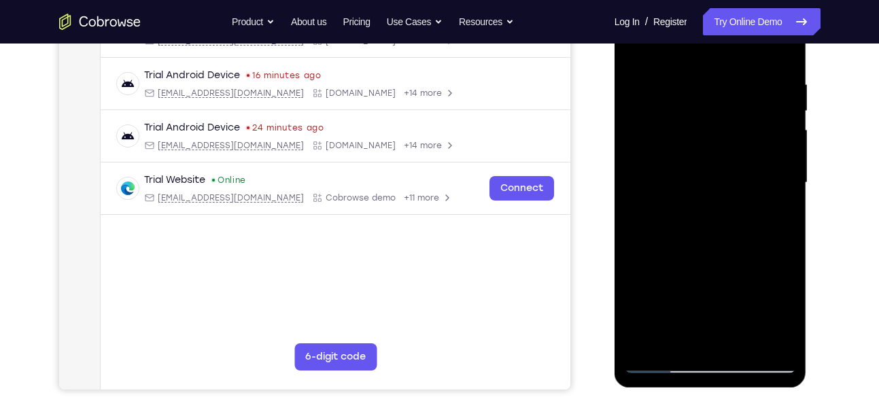
click at [727, 342] on div at bounding box center [710, 183] width 171 height 381
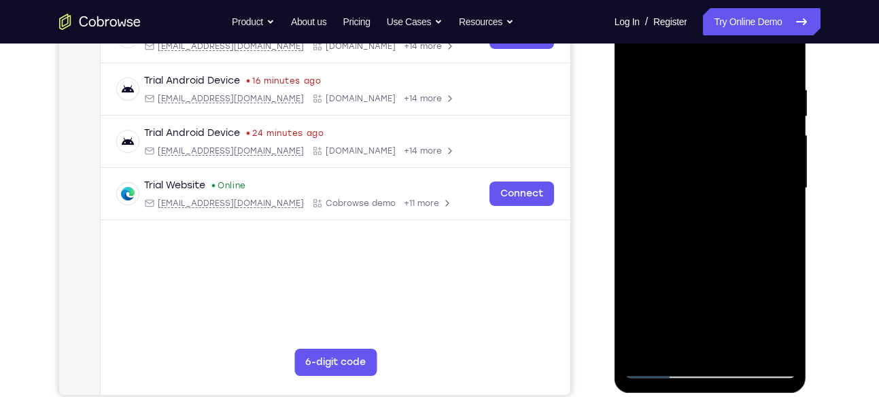
scroll to position [237, 0]
click at [705, 253] on div at bounding box center [710, 189] width 171 height 381
click at [694, 170] on div at bounding box center [710, 189] width 171 height 381
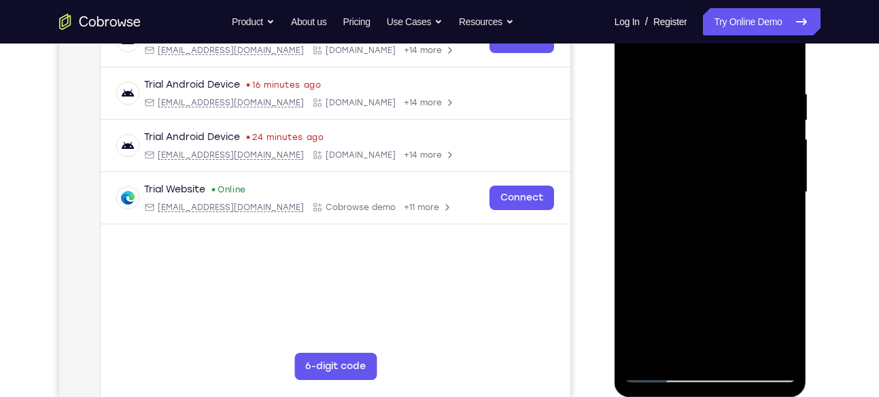
scroll to position [232, 0]
click at [700, 152] on div at bounding box center [710, 193] width 171 height 381
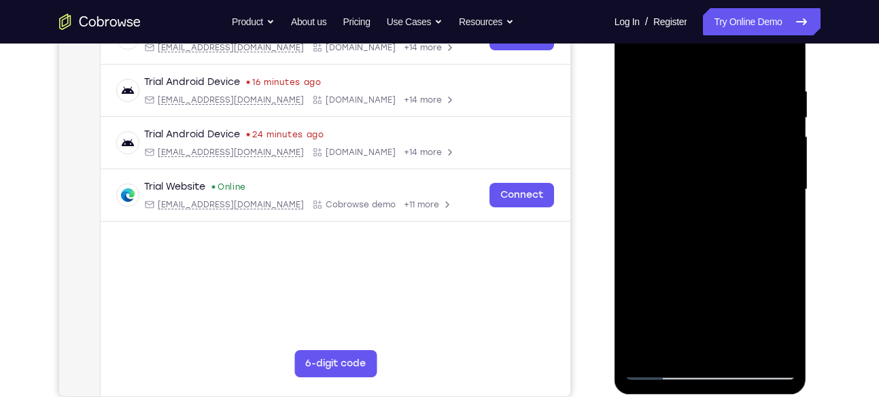
scroll to position [247, 0]
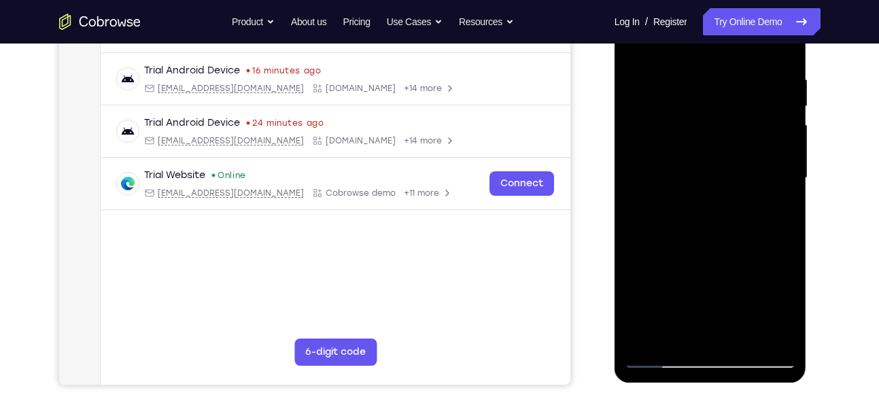
click at [690, 120] on div at bounding box center [710, 178] width 171 height 381
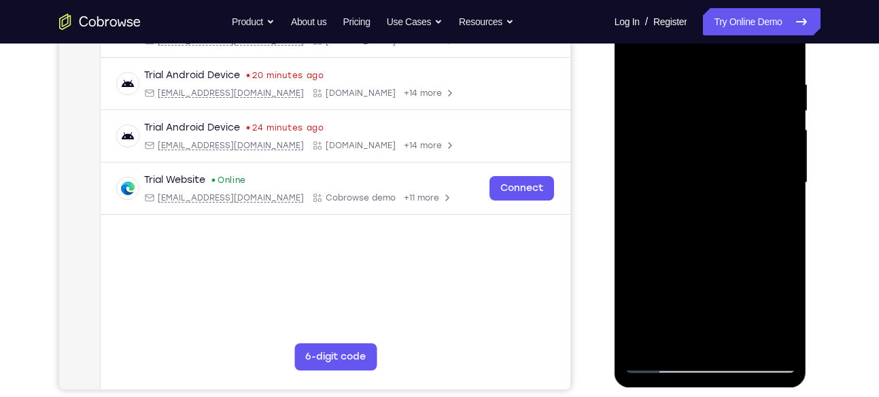
scroll to position [239, 0]
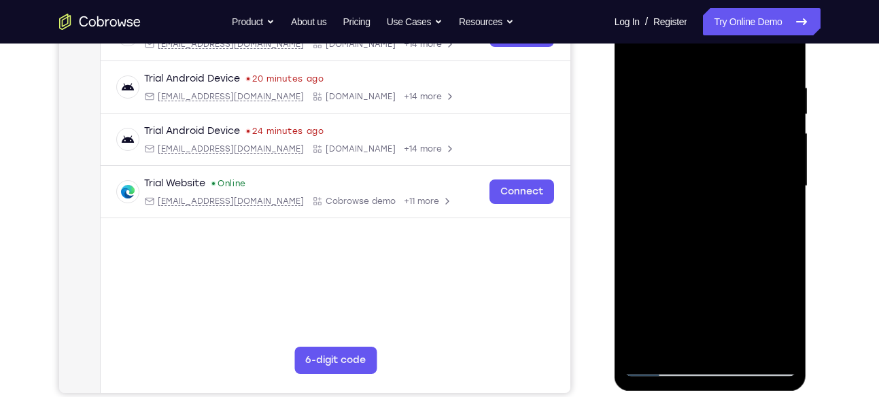
click at [692, 136] on div at bounding box center [710, 186] width 171 height 381
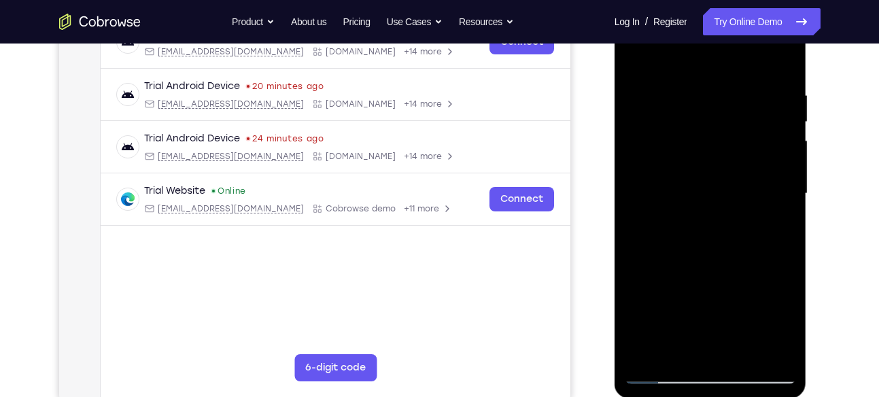
scroll to position [230, 0]
click at [688, 129] on div at bounding box center [710, 195] width 171 height 381
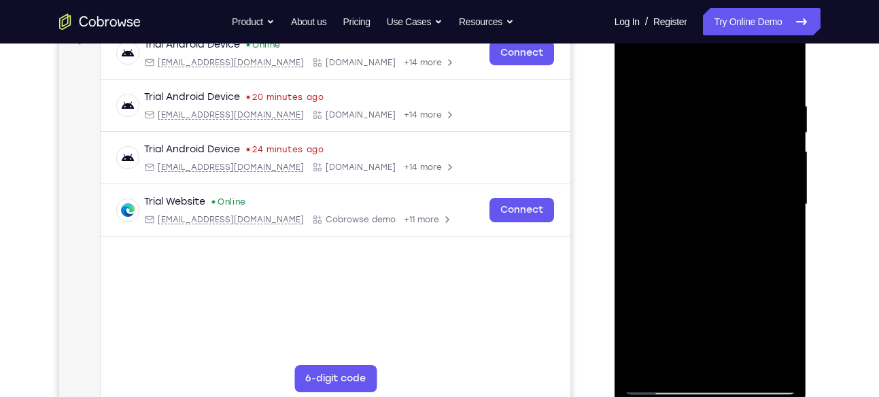
scroll to position [224, 0]
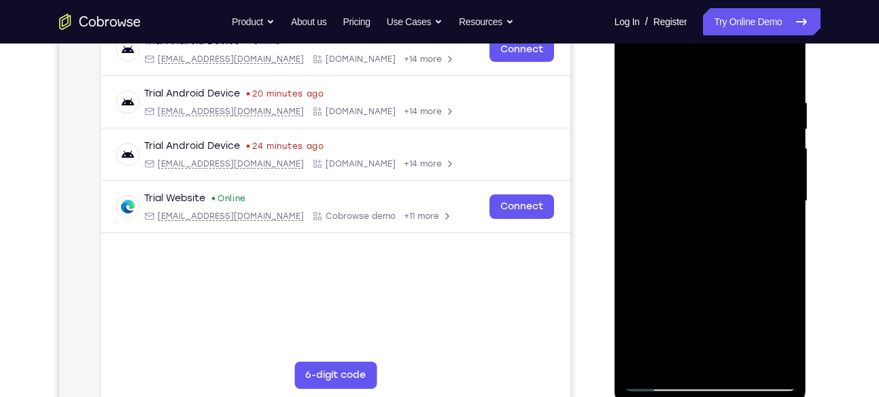
click at [720, 264] on div at bounding box center [710, 201] width 171 height 381
click at [744, 358] on div at bounding box center [710, 201] width 171 height 381
click at [713, 273] on div at bounding box center [710, 201] width 171 height 381
click at [701, 179] on div at bounding box center [710, 201] width 171 height 381
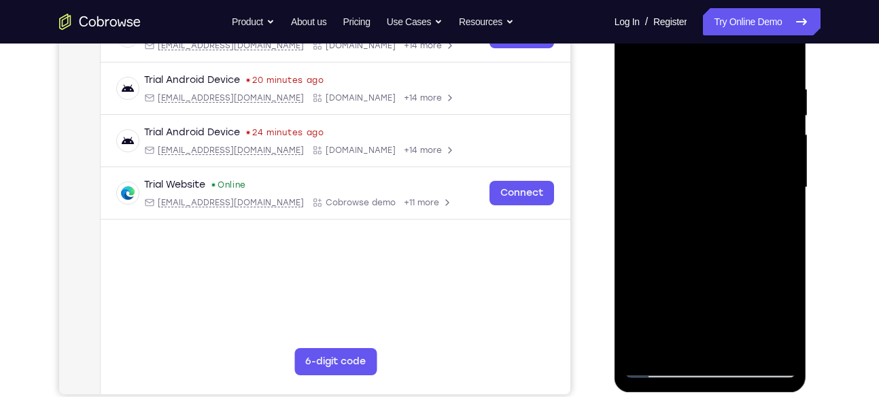
scroll to position [239, 0]
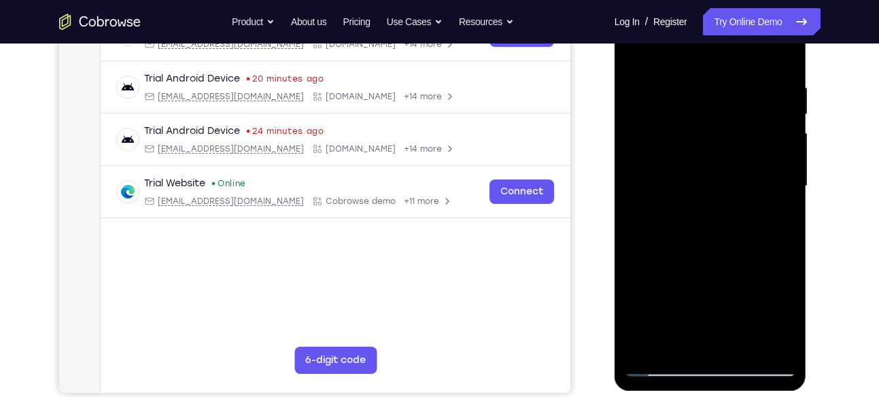
click at [680, 338] on div at bounding box center [710, 186] width 171 height 381
click at [772, 222] on div at bounding box center [710, 186] width 171 height 381
click at [660, 366] on div at bounding box center [710, 186] width 171 height 381
click at [659, 366] on div at bounding box center [710, 186] width 171 height 381
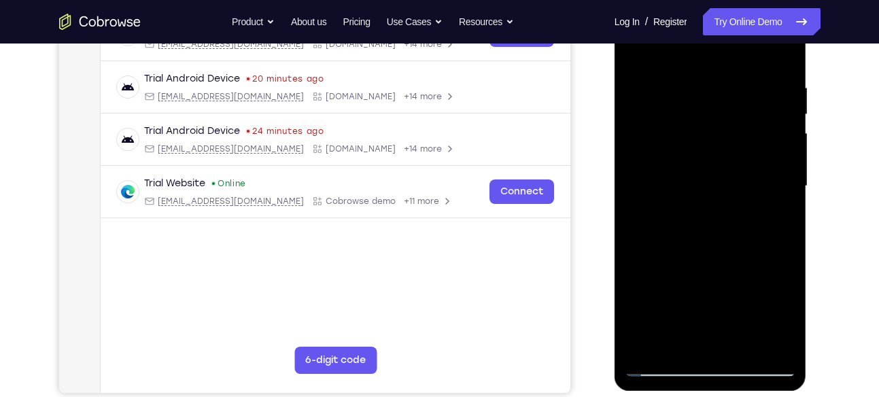
click at [786, 219] on div at bounding box center [710, 186] width 171 height 381
click at [634, 220] on div at bounding box center [710, 186] width 171 height 381
click at [786, 220] on div at bounding box center [710, 186] width 171 height 381
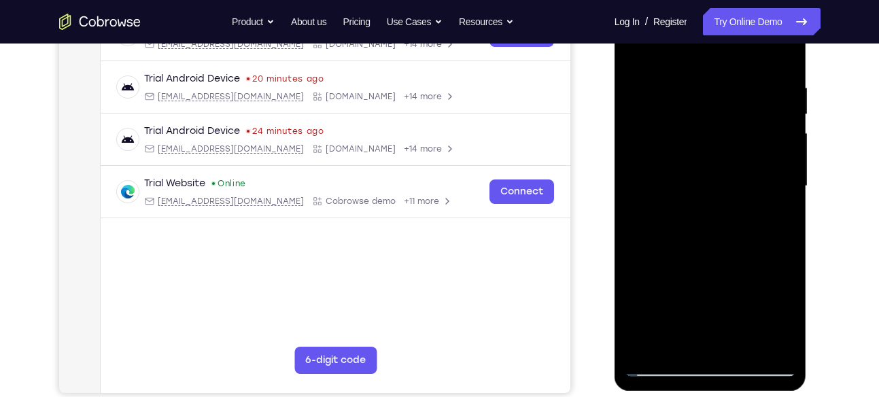
click at [786, 220] on div at bounding box center [710, 186] width 171 height 381
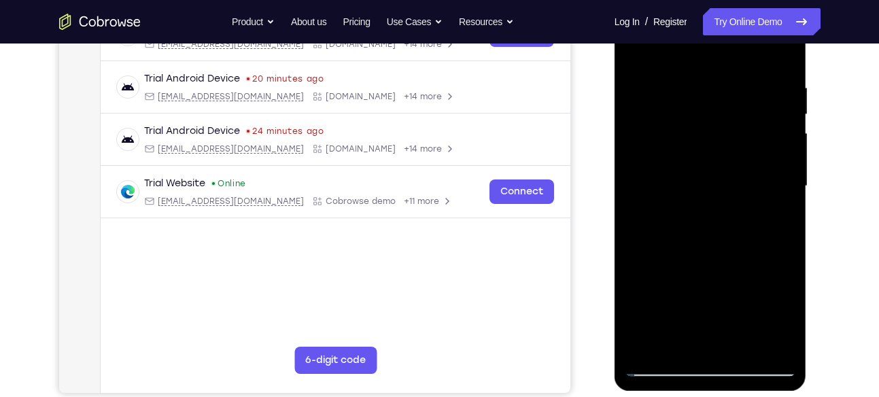
click at [679, 77] on div at bounding box center [710, 186] width 171 height 381
click at [782, 203] on div at bounding box center [710, 186] width 171 height 381
click at [781, 198] on div at bounding box center [710, 186] width 171 height 381
click at [782, 220] on div at bounding box center [710, 186] width 171 height 381
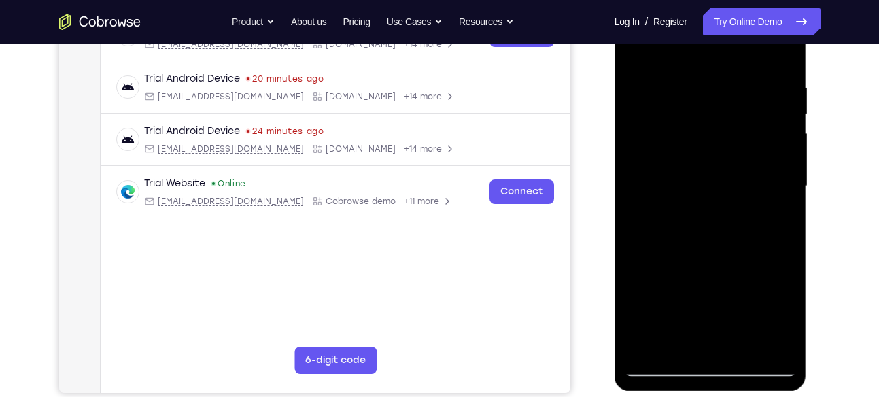
click at [782, 202] on div at bounding box center [710, 186] width 171 height 381
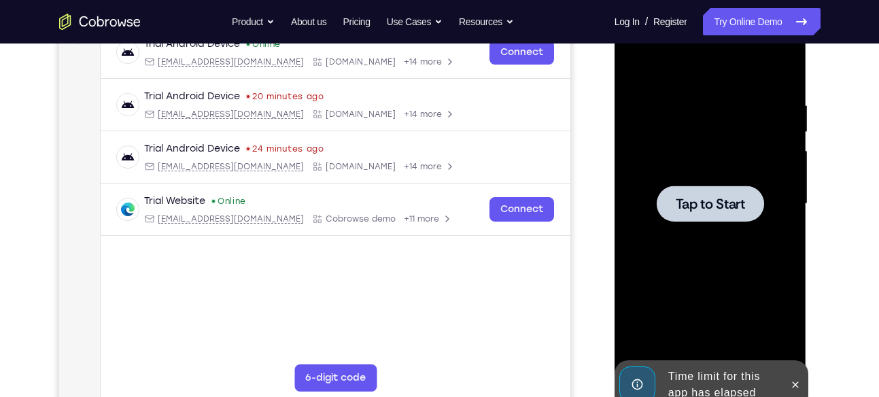
scroll to position [198, 0]
